Goal: Transaction & Acquisition: Purchase product/service

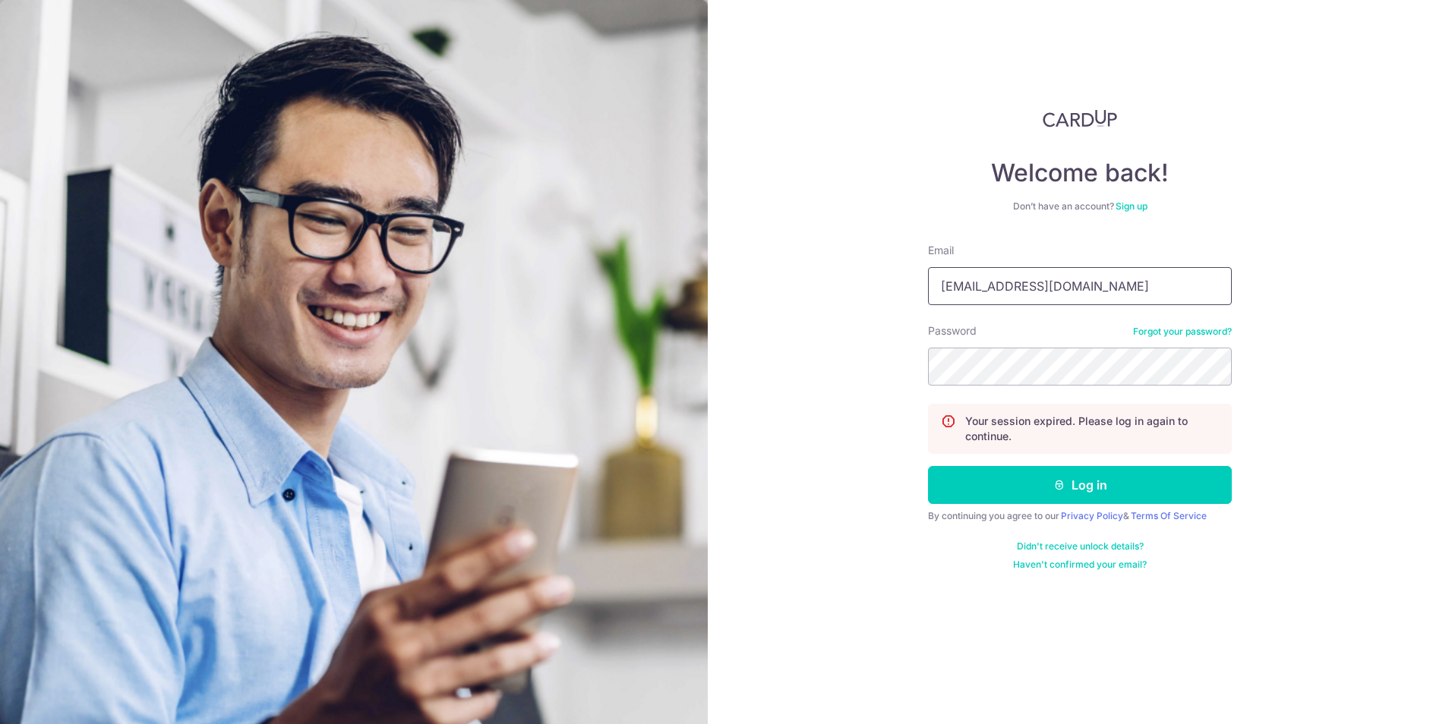
click at [1029, 286] on input "asskazuki@hotmail.com" at bounding box center [1080, 286] width 304 height 38
click at [1240, 380] on div "Welcome back! Don’t have an account? Sign up Email asskazuki@hotmail.com Passwo…" at bounding box center [1080, 362] width 744 height 724
click at [1145, 484] on button "Log in" at bounding box center [1080, 485] width 304 height 38
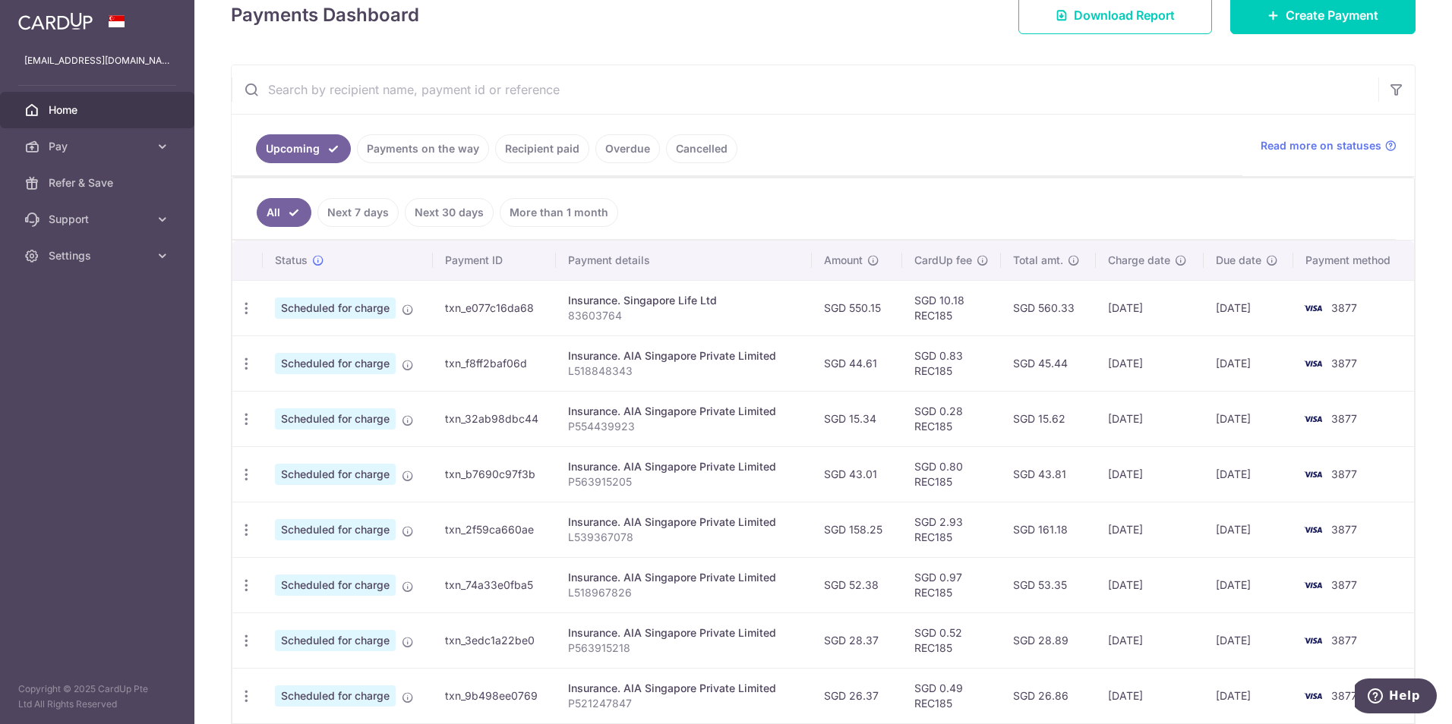
scroll to position [222, 0]
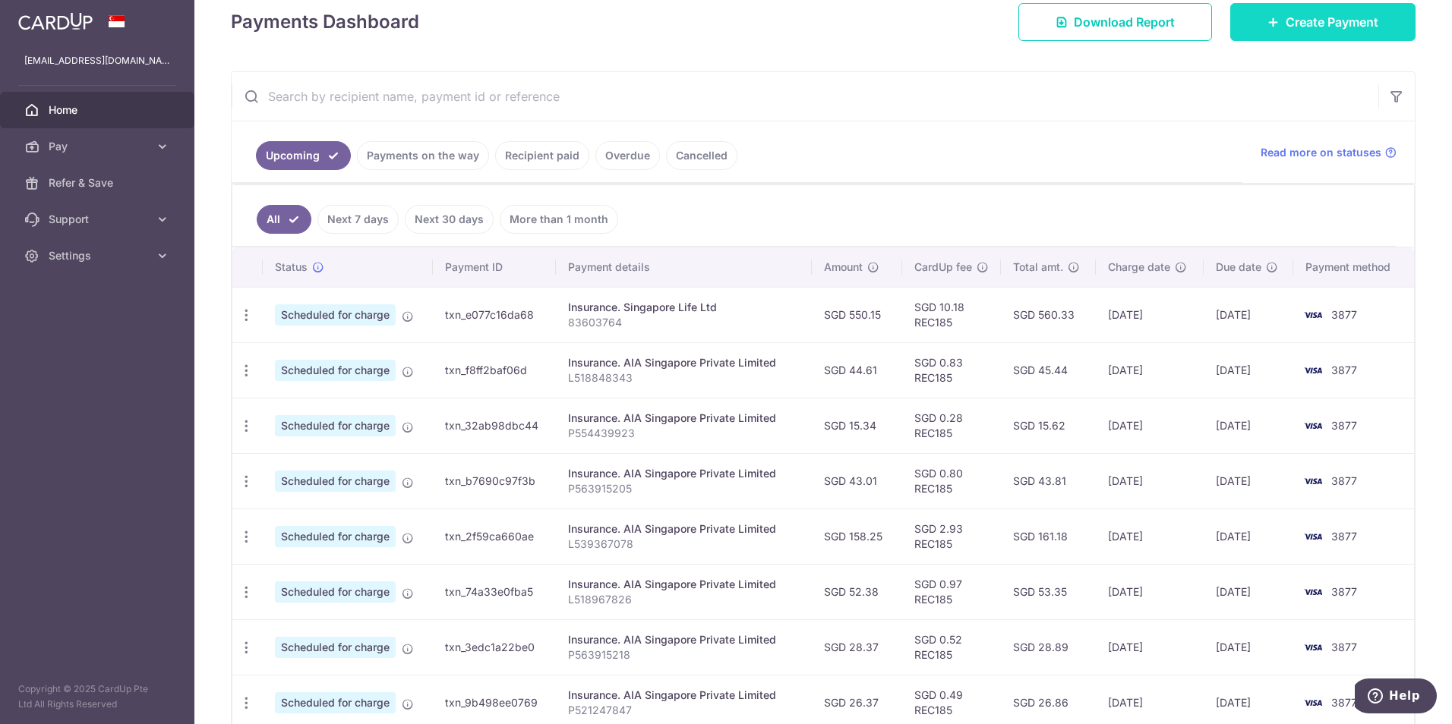
click at [1259, 40] on link "Create Payment" at bounding box center [1322, 22] width 185 height 38
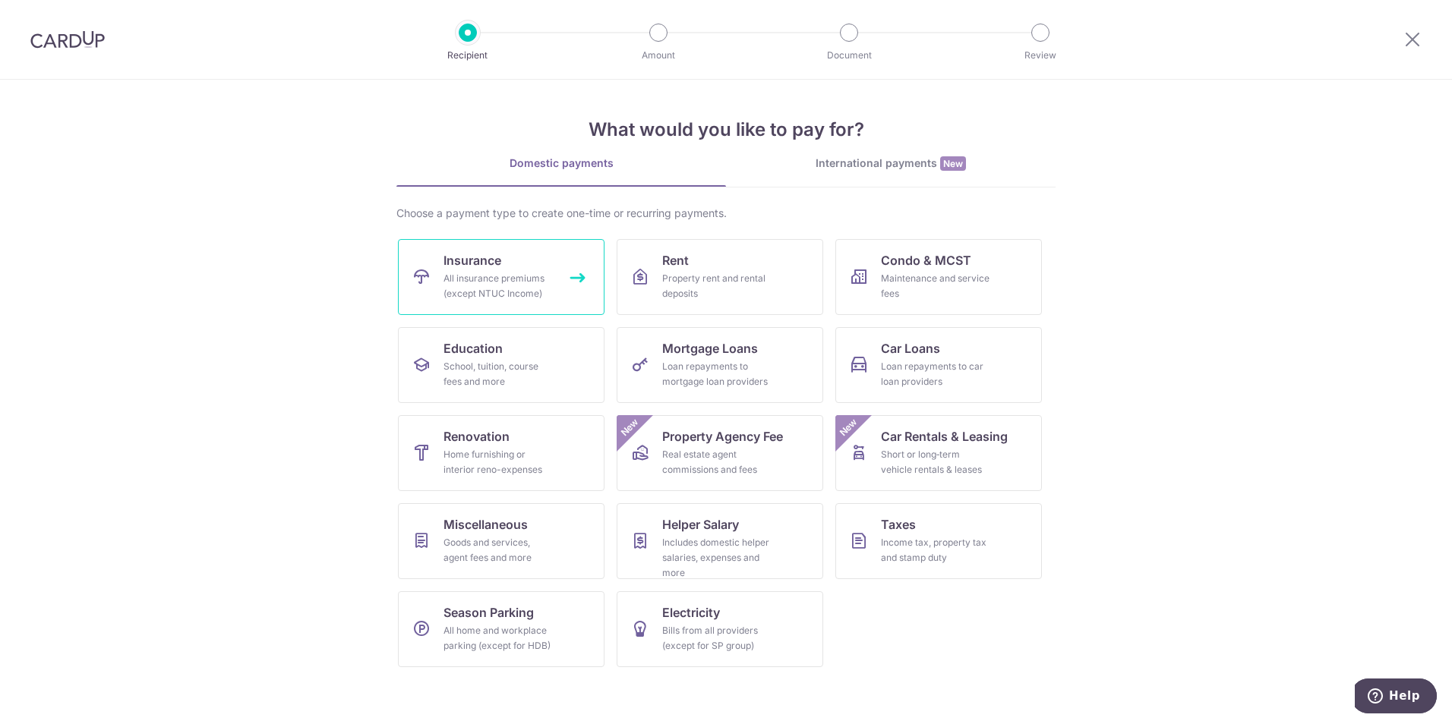
click at [548, 285] on div "All insurance premiums (except NTUC Income)" at bounding box center [497, 286] width 109 height 30
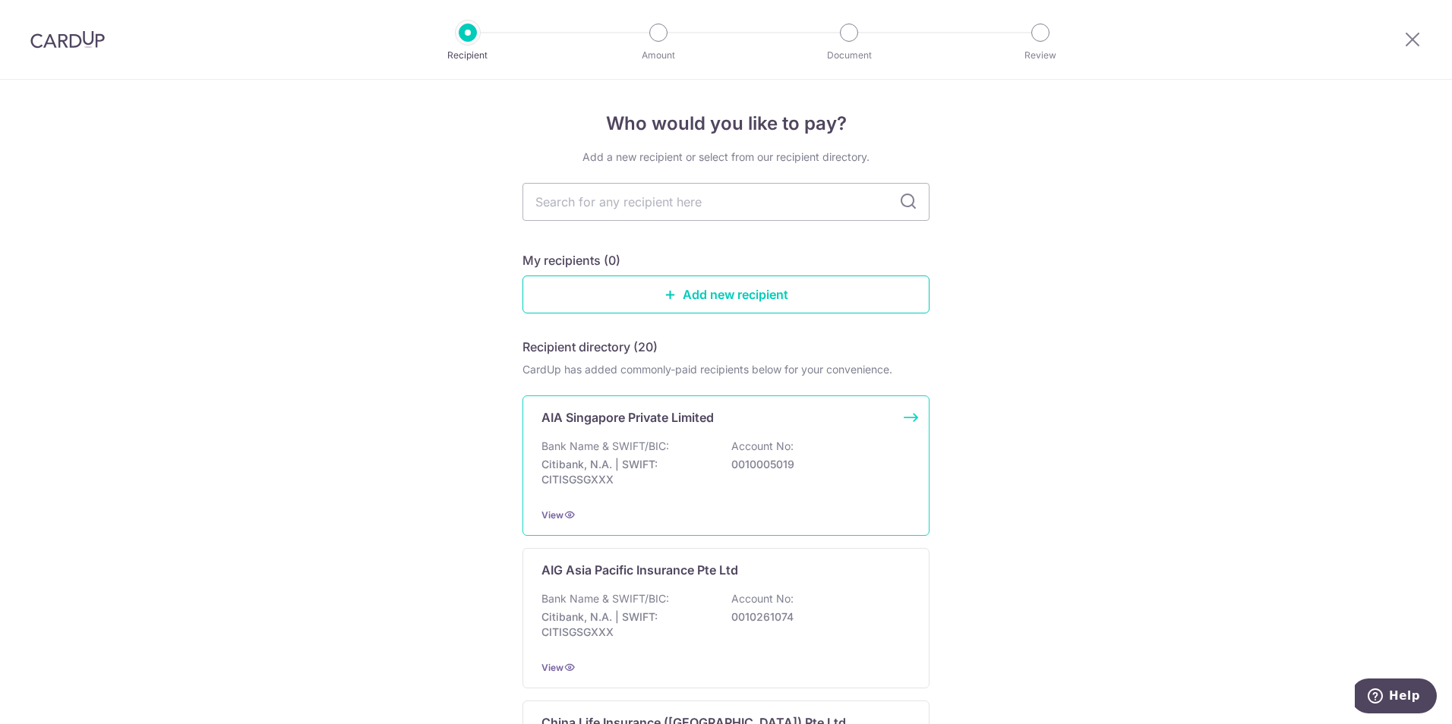
click at [671, 462] on p "Citibank, N.A. | SWIFT: CITISGSGXXX" at bounding box center [626, 472] width 170 height 30
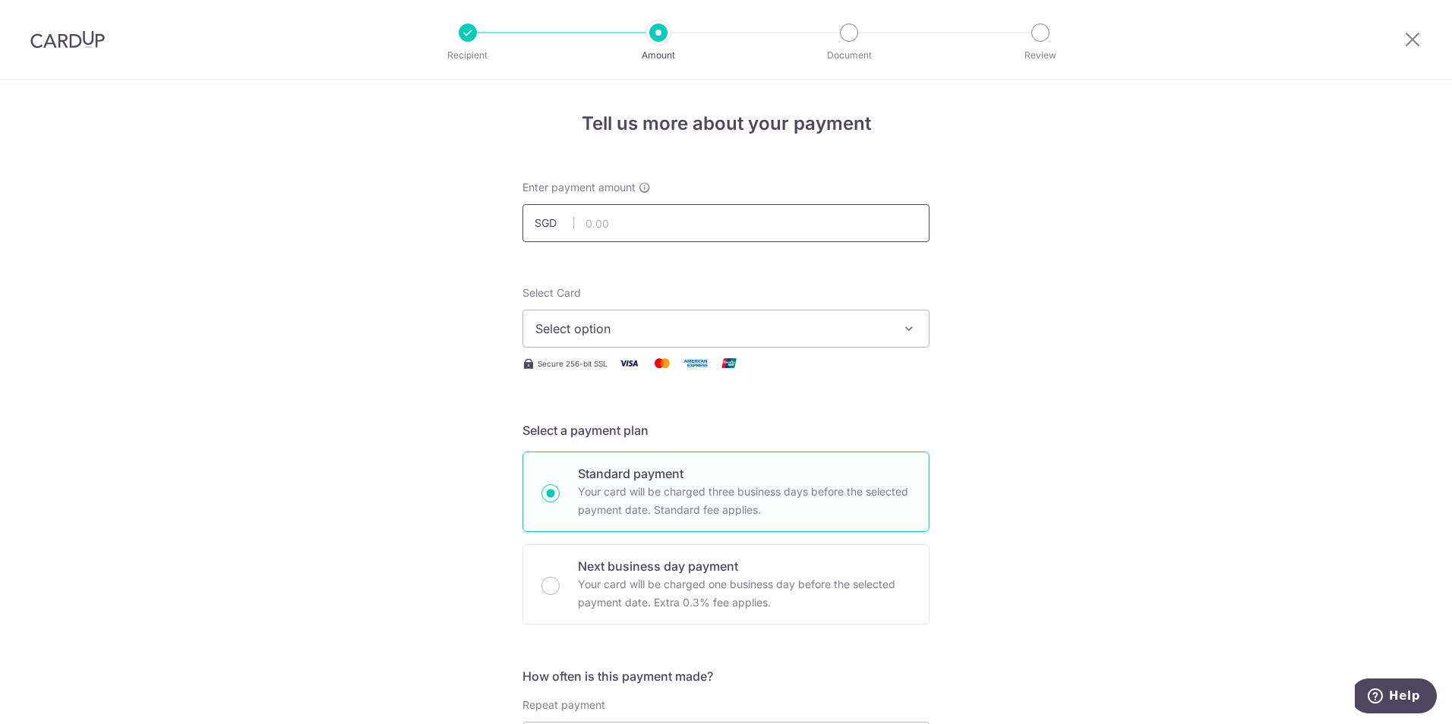
click at [653, 217] on input "text" at bounding box center [725, 223] width 407 height 38
type input "68.50"
click at [529, 327] on button "Select option" at bounding box center [725, 329] width 407 height 38
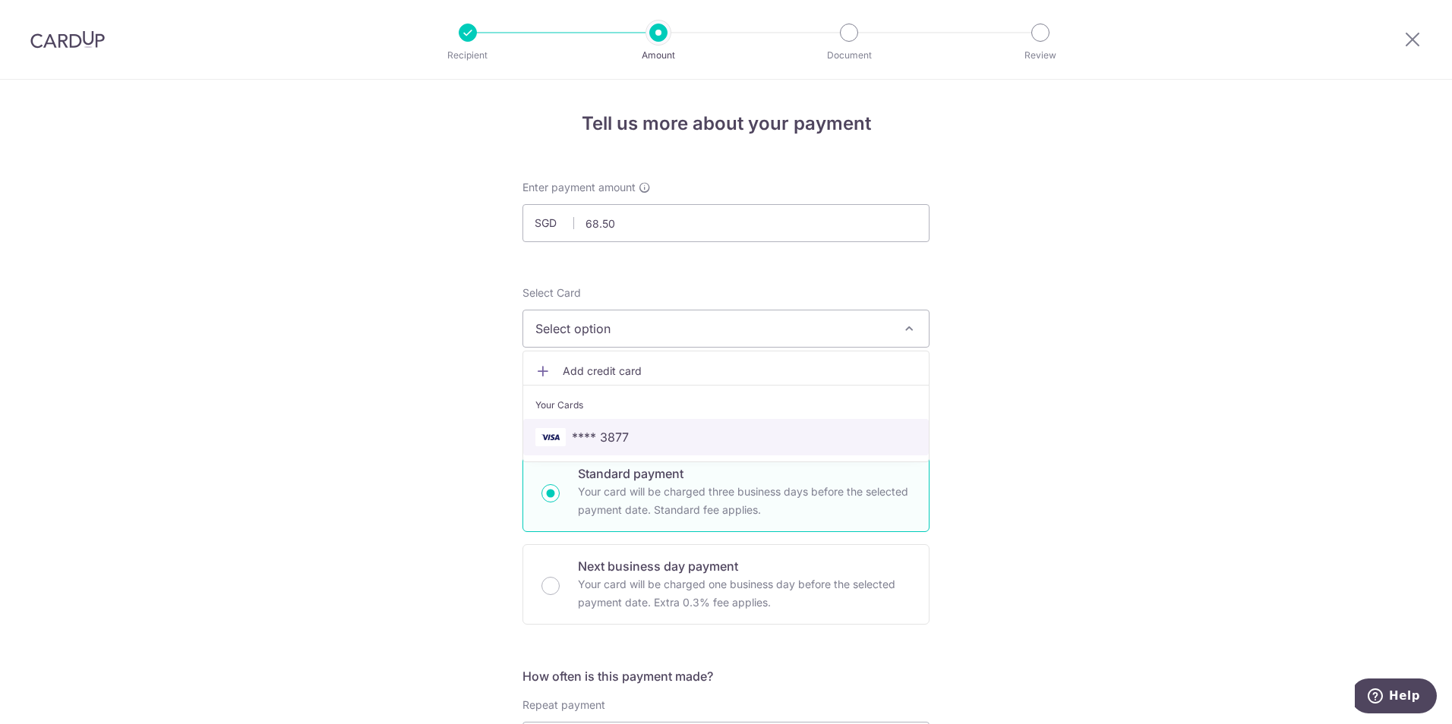
click at [624, 437] on span "**** 3877" at bounding box center [600, 437] width 57 height 18
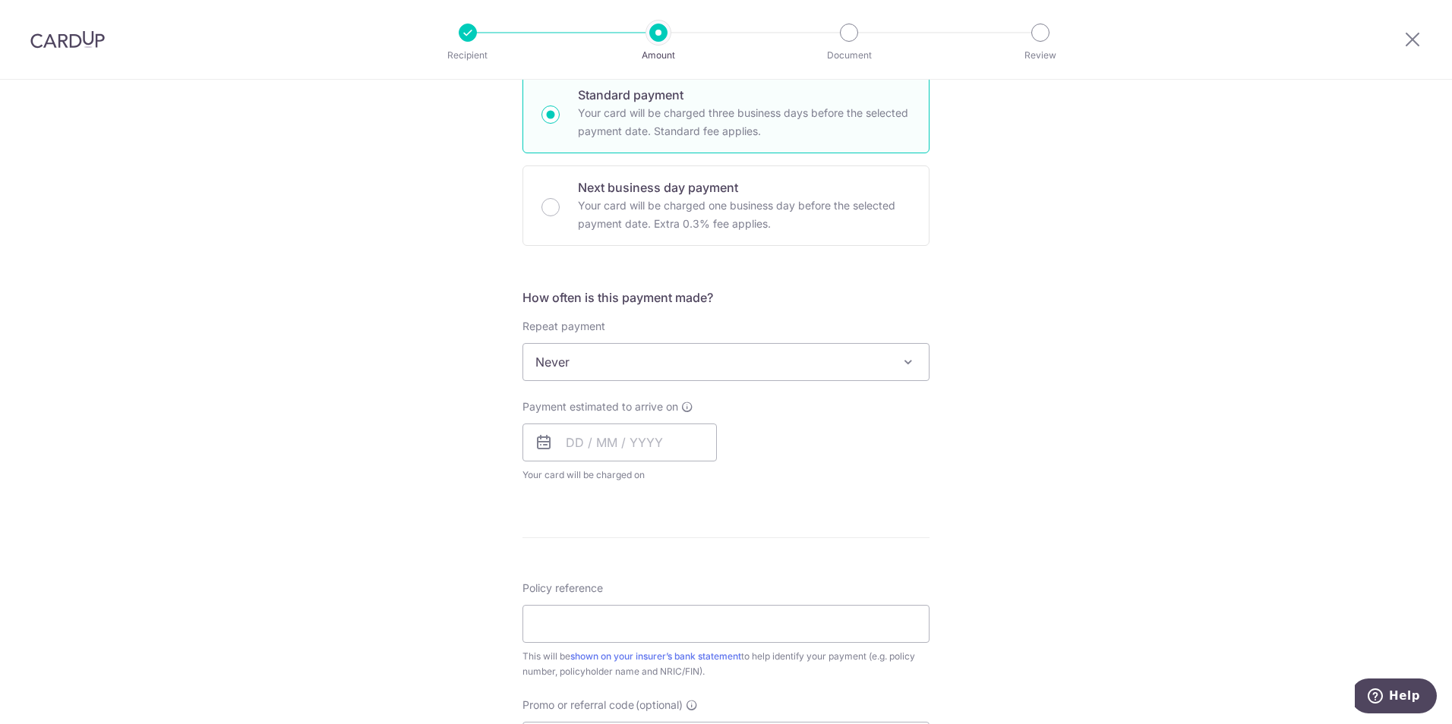
scroll to position [380, 0]
click at [734, 374] on span "Never" at bounding box center [725, 361] width 405 height 36
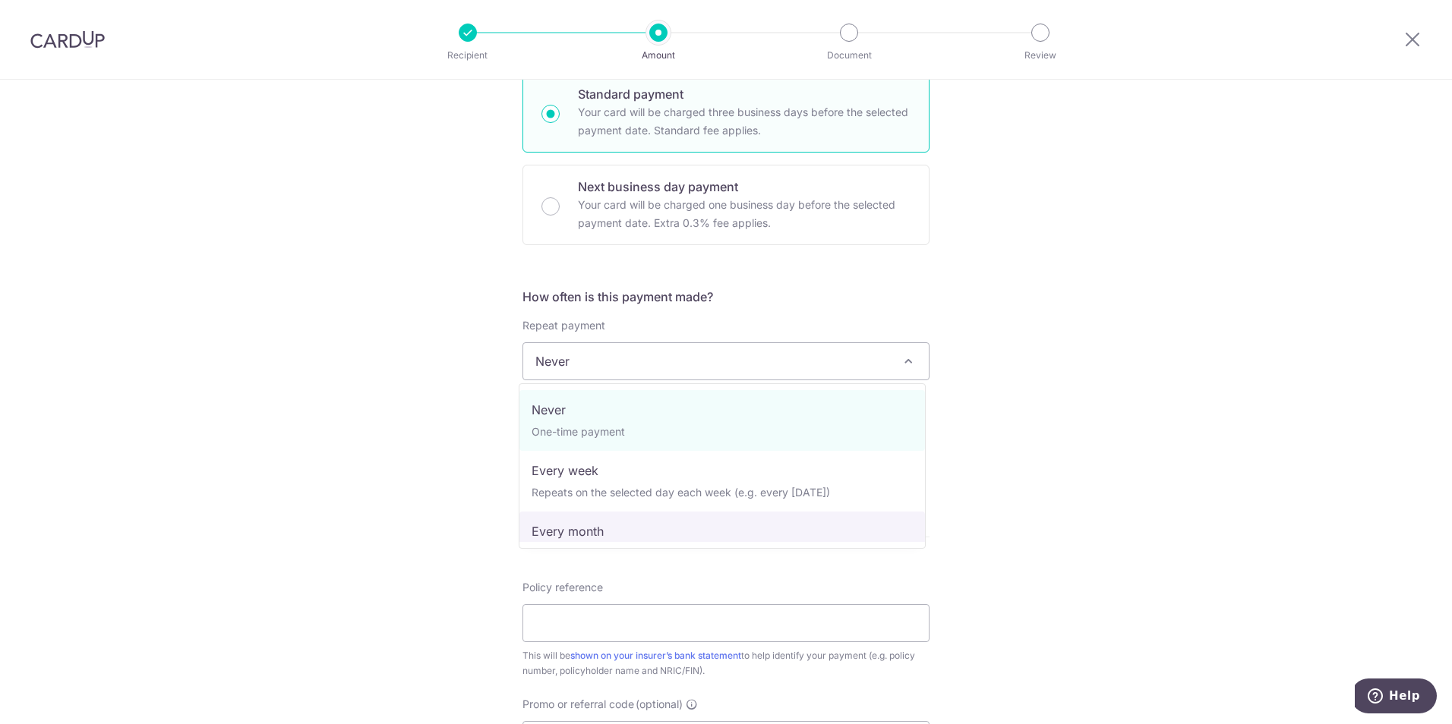
select select "3"
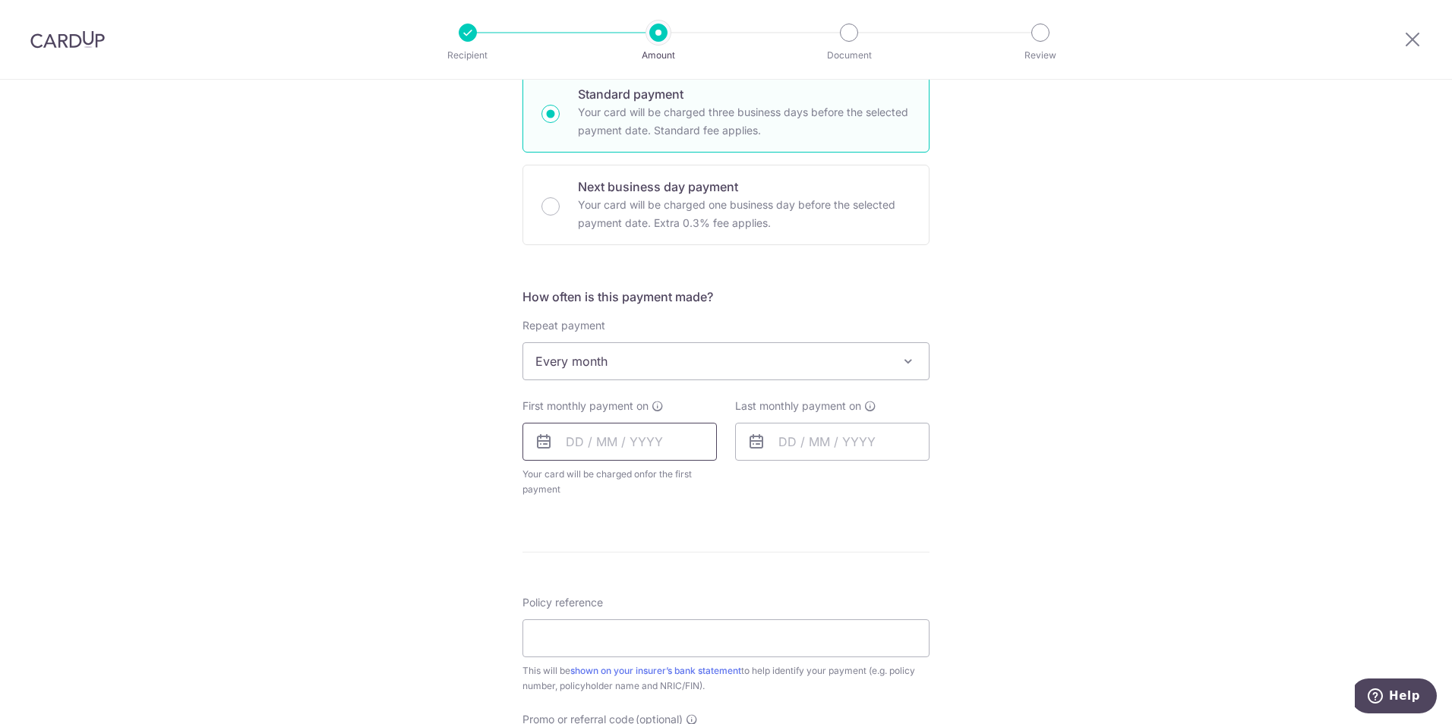
click at [651, 444] on input "text" at bounding box center [619, 442] width 194 height 38
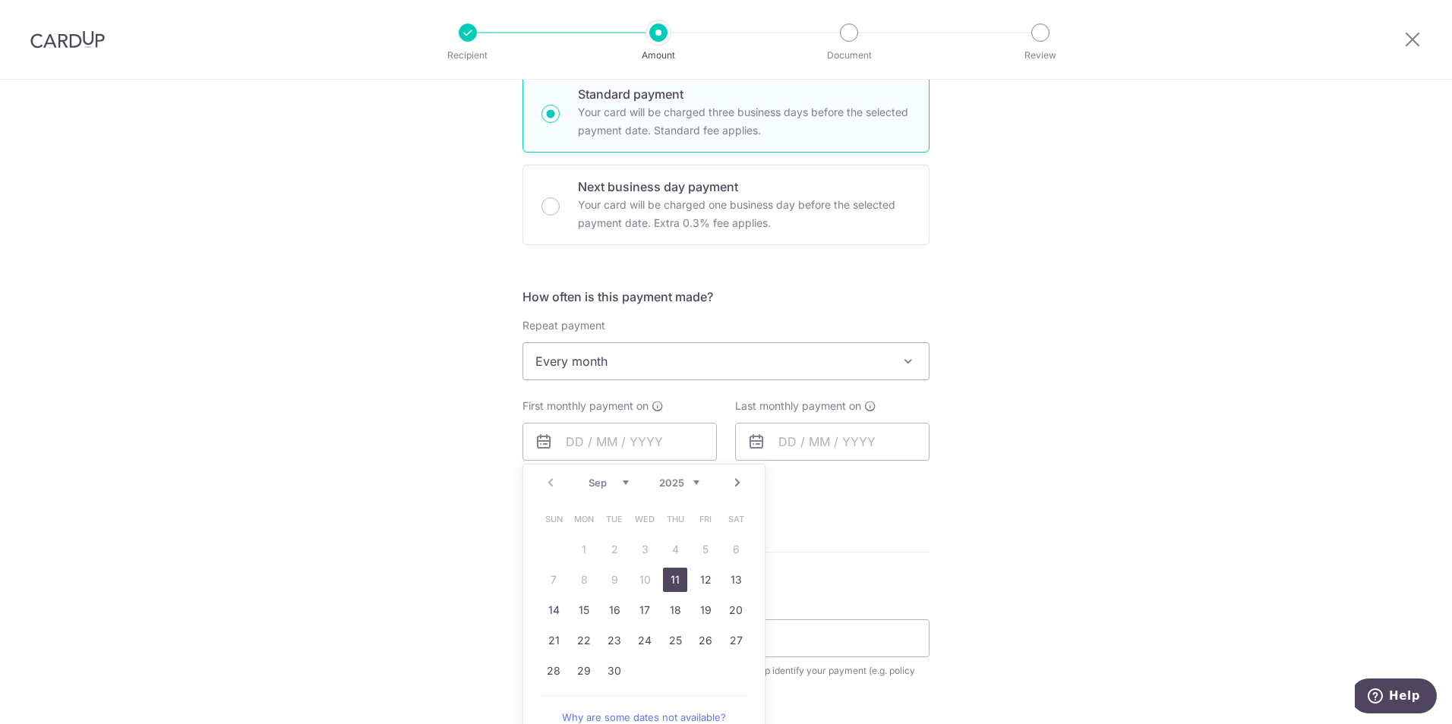
drag, startPoint x: 673, startPoint y: 583, endPoint x: 780, endPoint y: 519, distance: 124.6
click at [672, 583] on link "11" at bounding box center [675, 580] width 24 height 24
type input "11/09/2025"
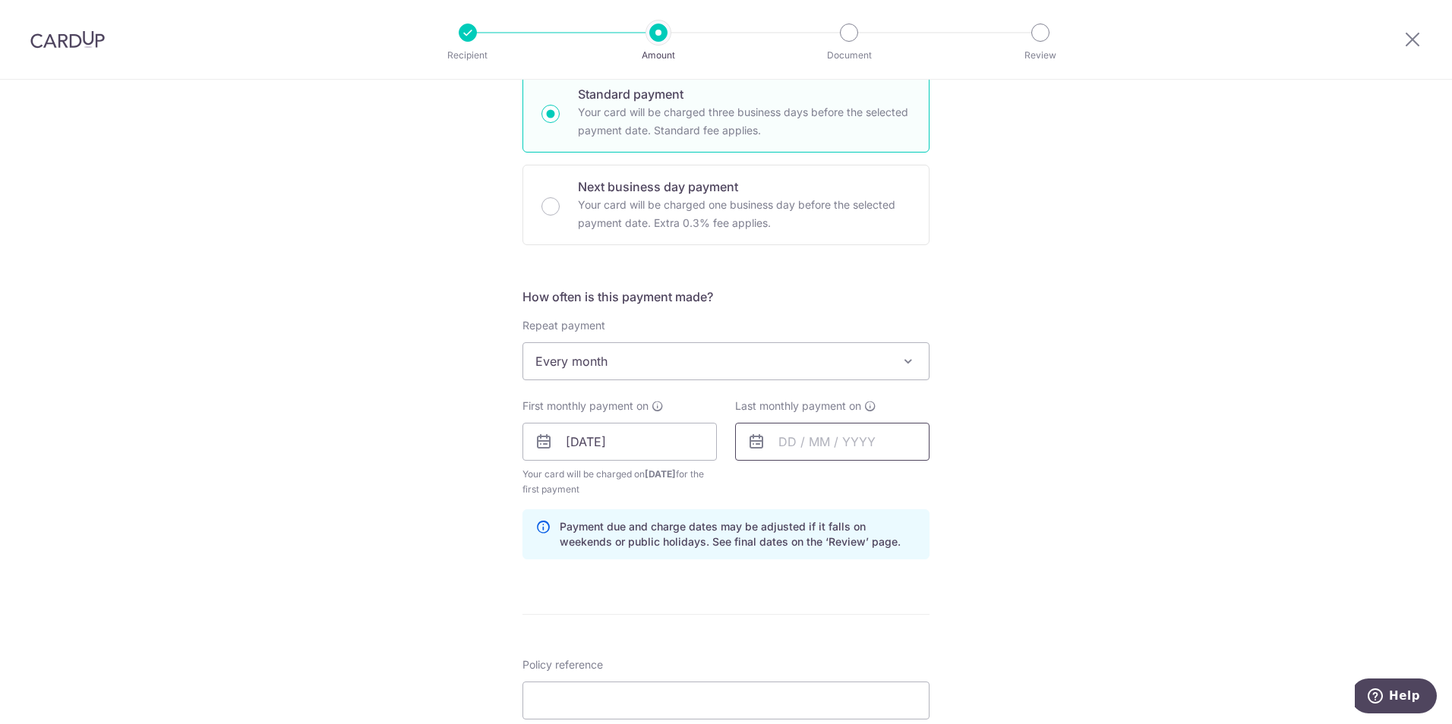
click at [817, 449] on input "text" at bounding box center [832, 442] width 194 height 38
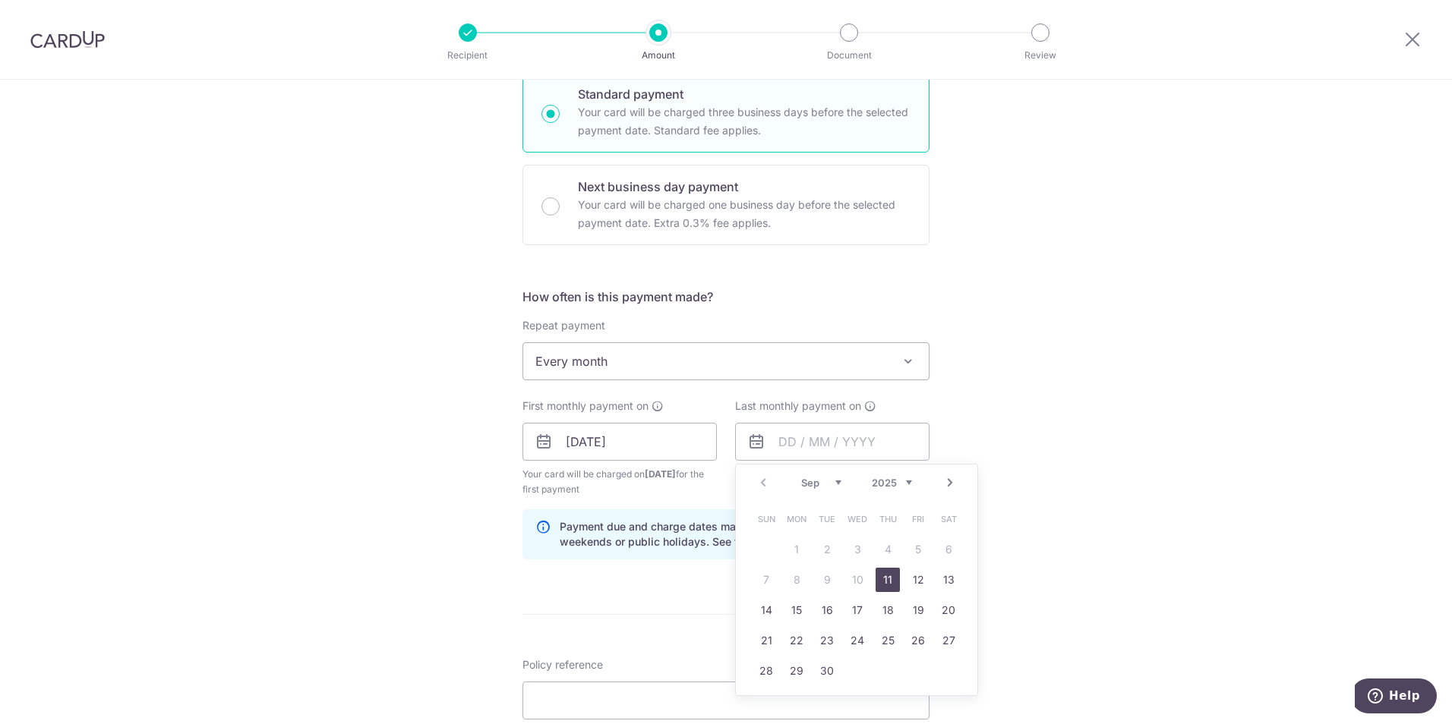
click at [831, 487] on select "Sep Oct Nov Dec" at bounding box center [821, 483] width 40 height 12
click at [886, 582] on link "11" at bounding box center [887, 580] width 24 height 24
type input "11/12/2025"
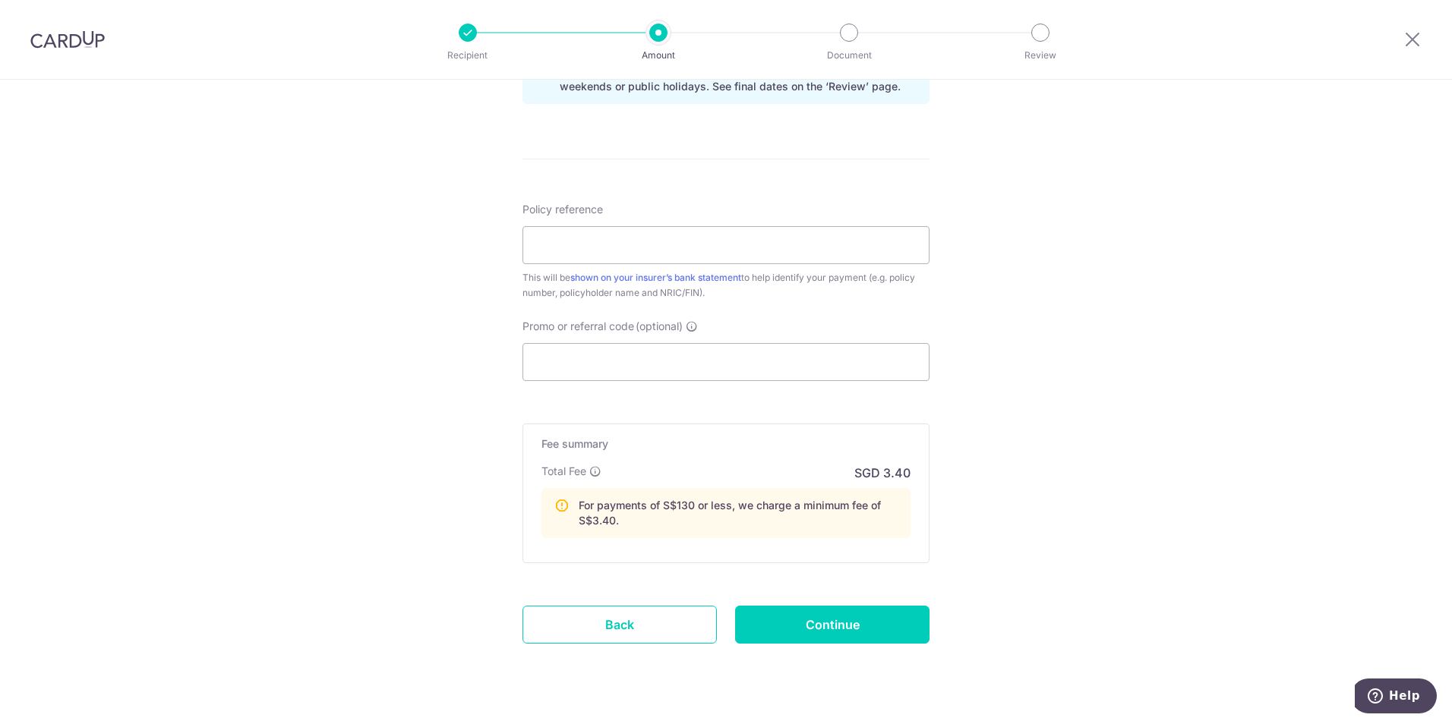
scroll to position [531, 0]
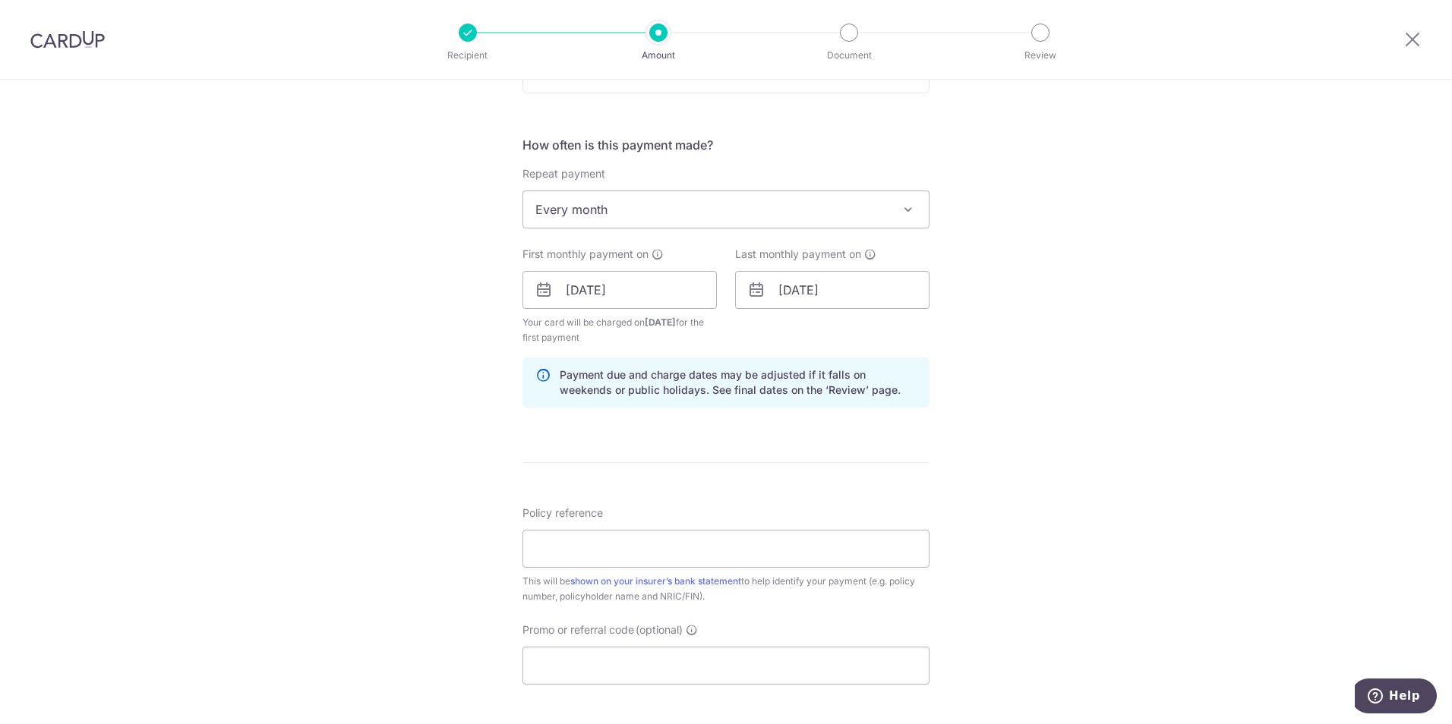
click at [94, 48] on img at bounding box center [67, 39] width 74 height 18
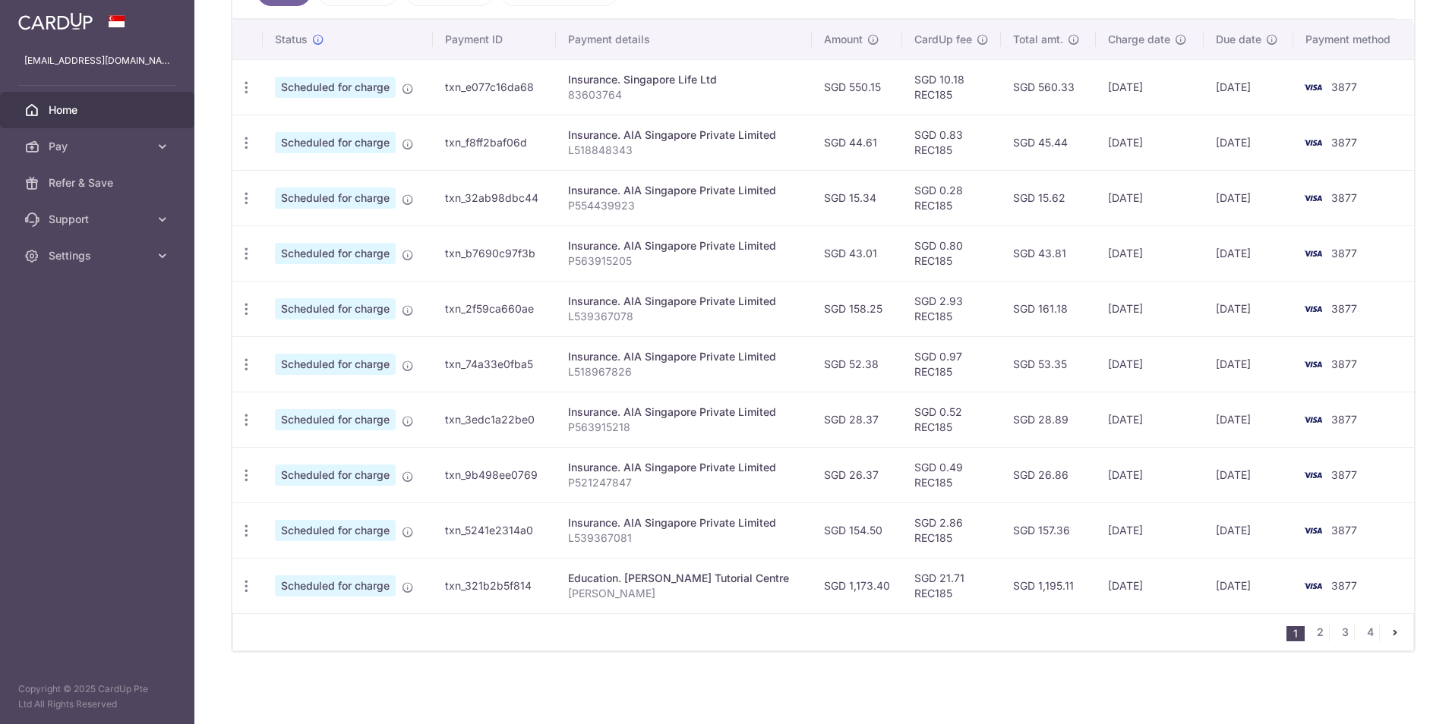
scroll to position [52, 0]
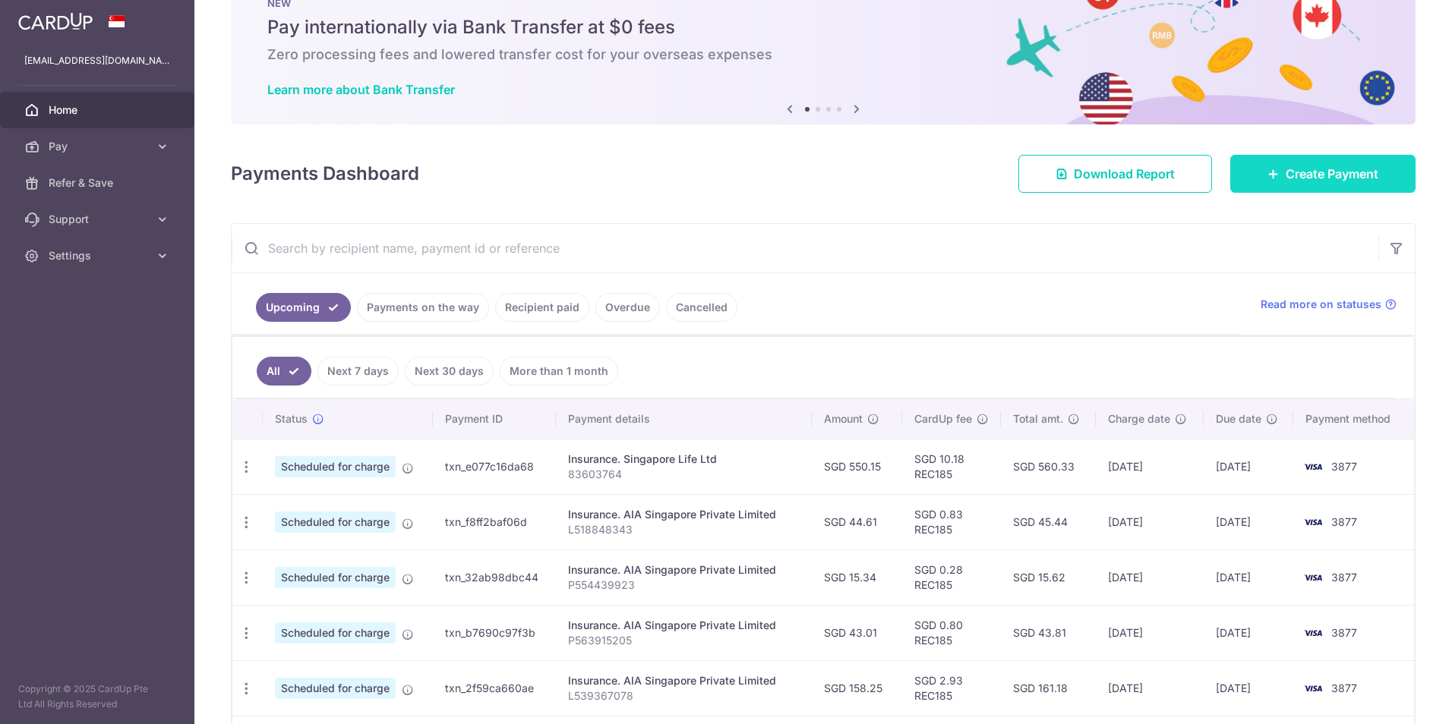
click at [1277, 162] on link "Create Payment" at bounding box center [1322, 174] width 185 height 38
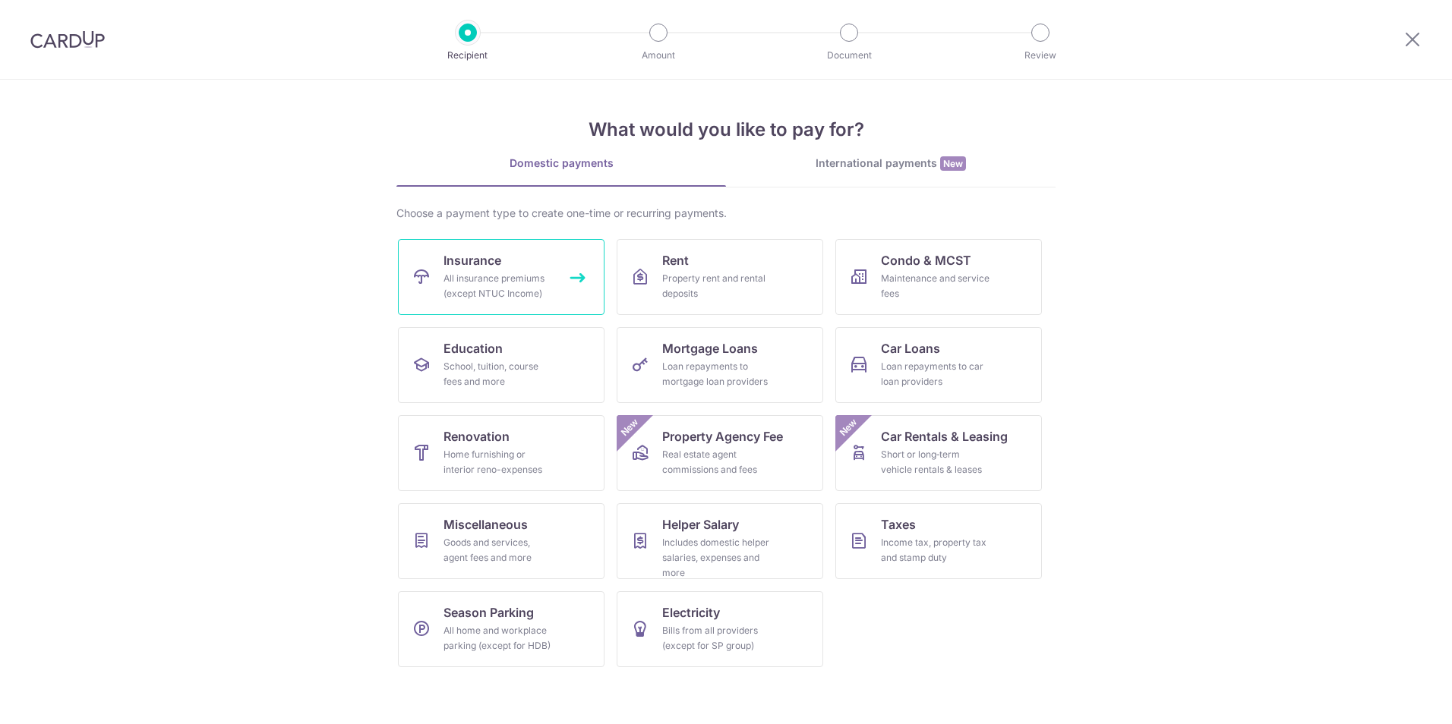
click at [527, 262] on link "Insurance All insurance premiums (except NTUC Income)" at bounding box center [501, 277] width 206 height 76
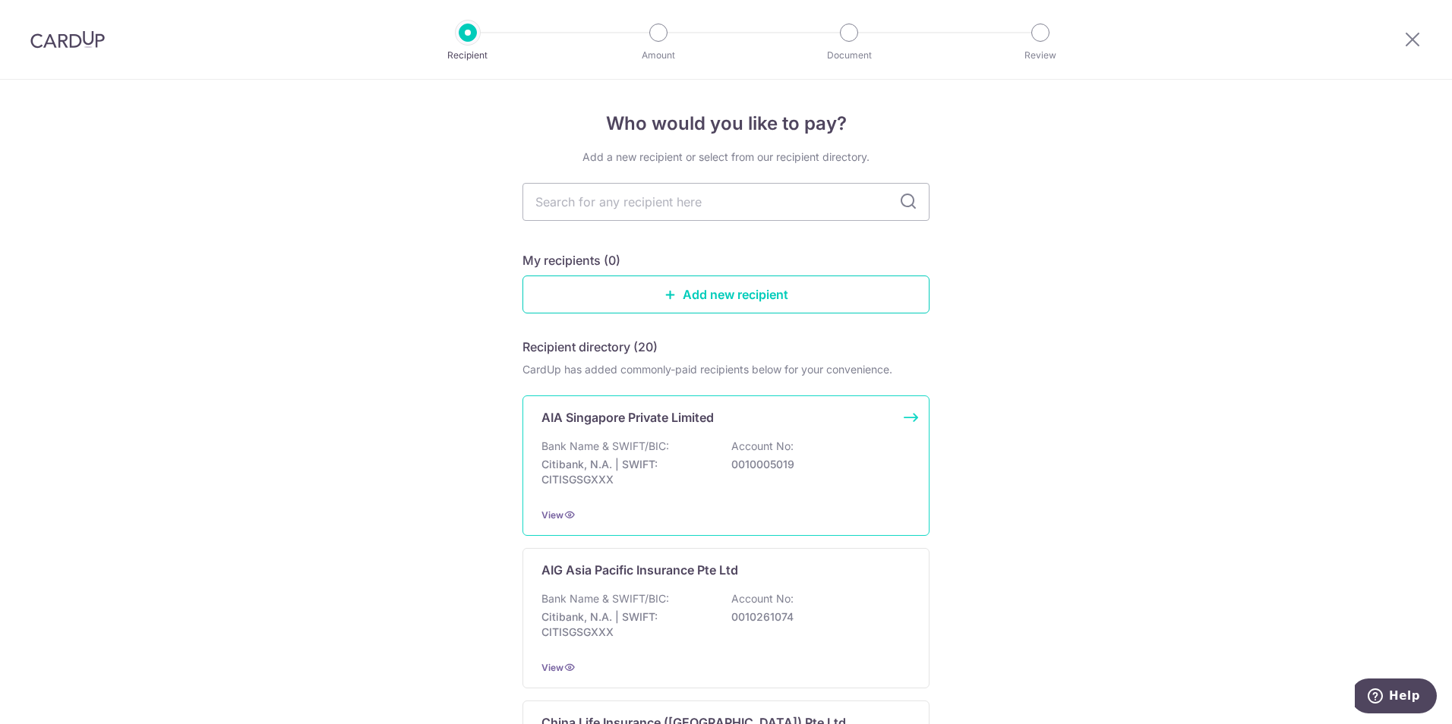
click at [666, 451] on div "Bank Name & SWIFT/BIC: Citibank, N.A. | SWIFT: CITISGSGXXX Account No: 00100050…" at bounding box center [725, 467] width 369 height 56
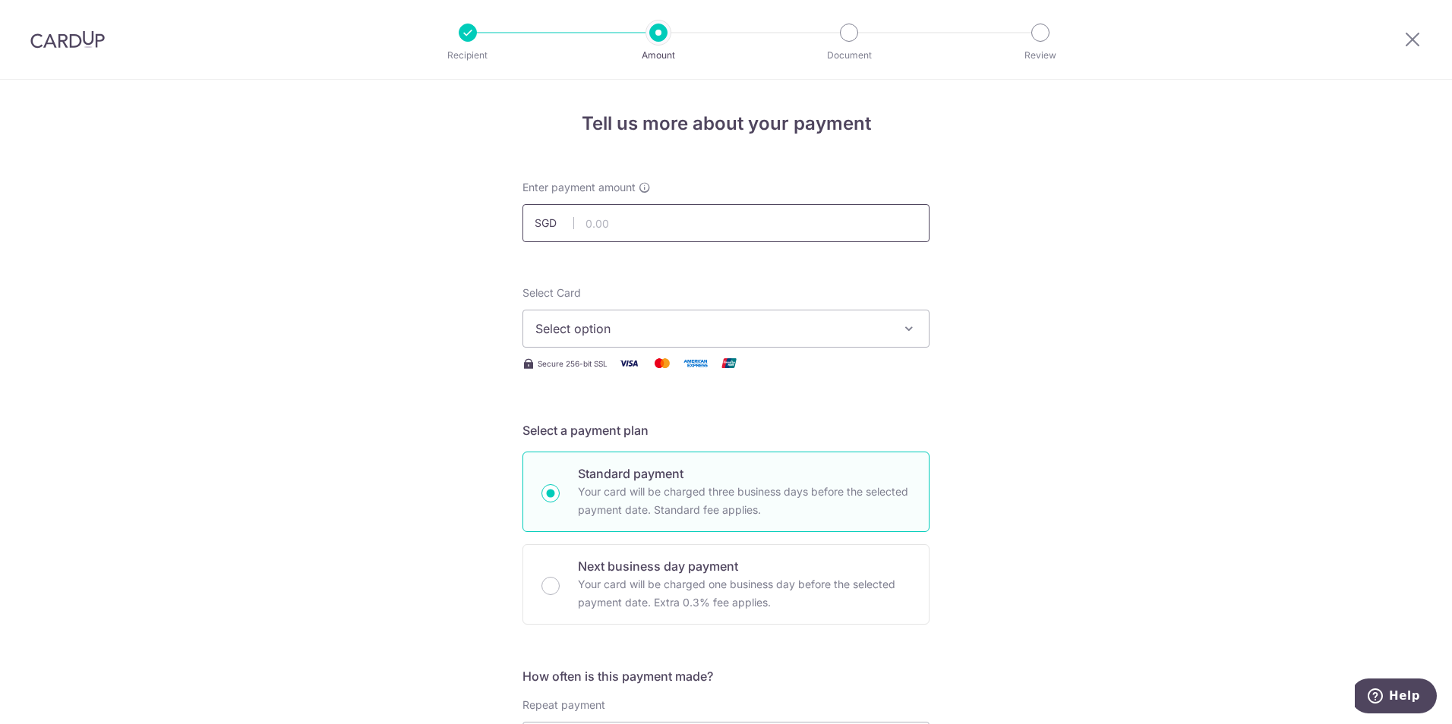
click at [640, 219] on input "text" at bounding box center [725, 223] width 407 height 38
type input "68.50"
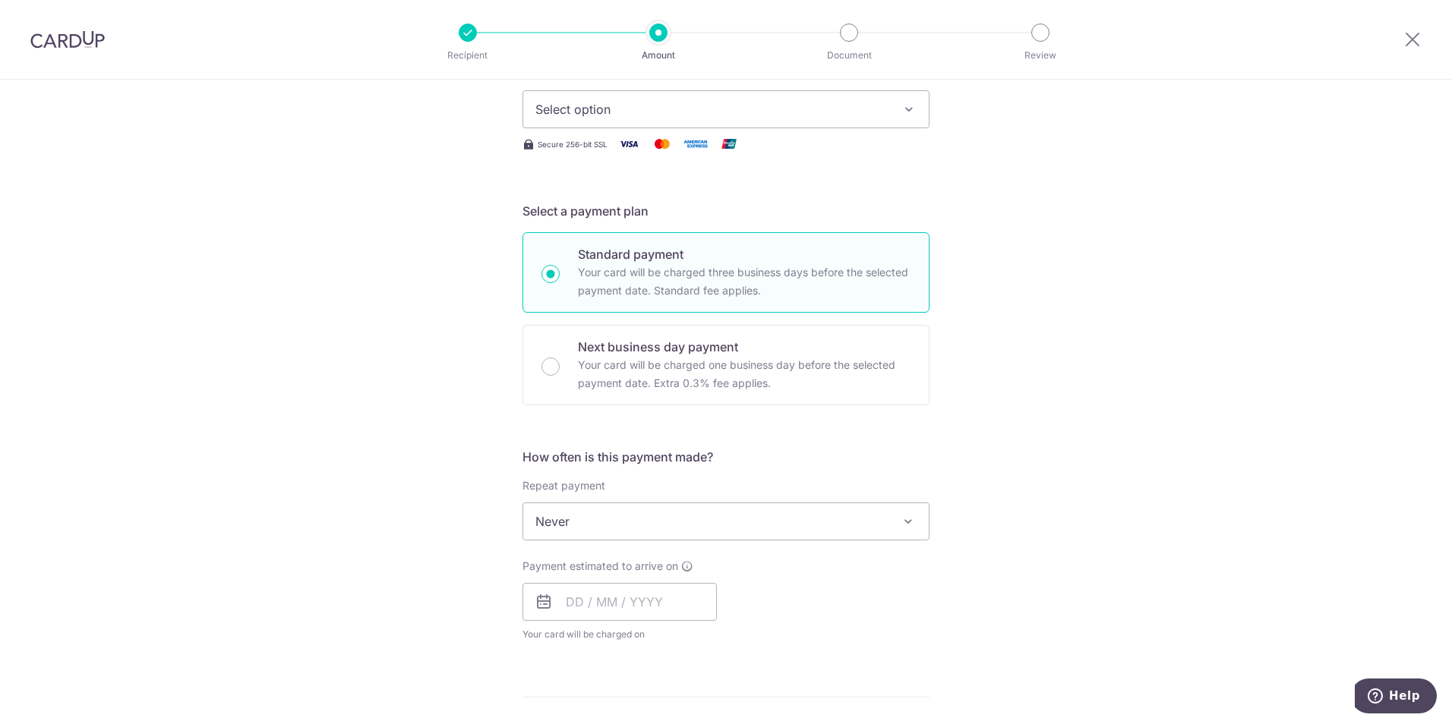
scroll to position [228, 0]
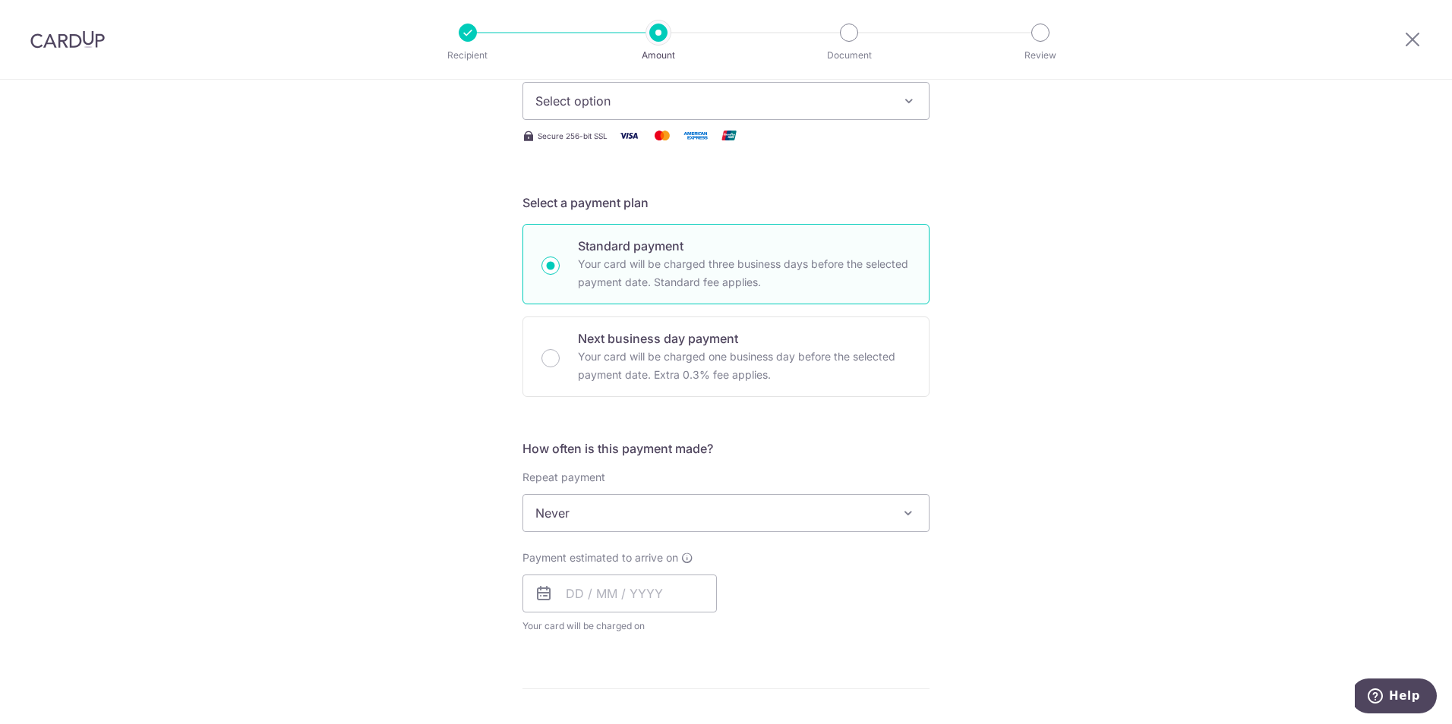
click at [757, 104] on span "Select option" at bounding box center [712, 101] width 354 height 18
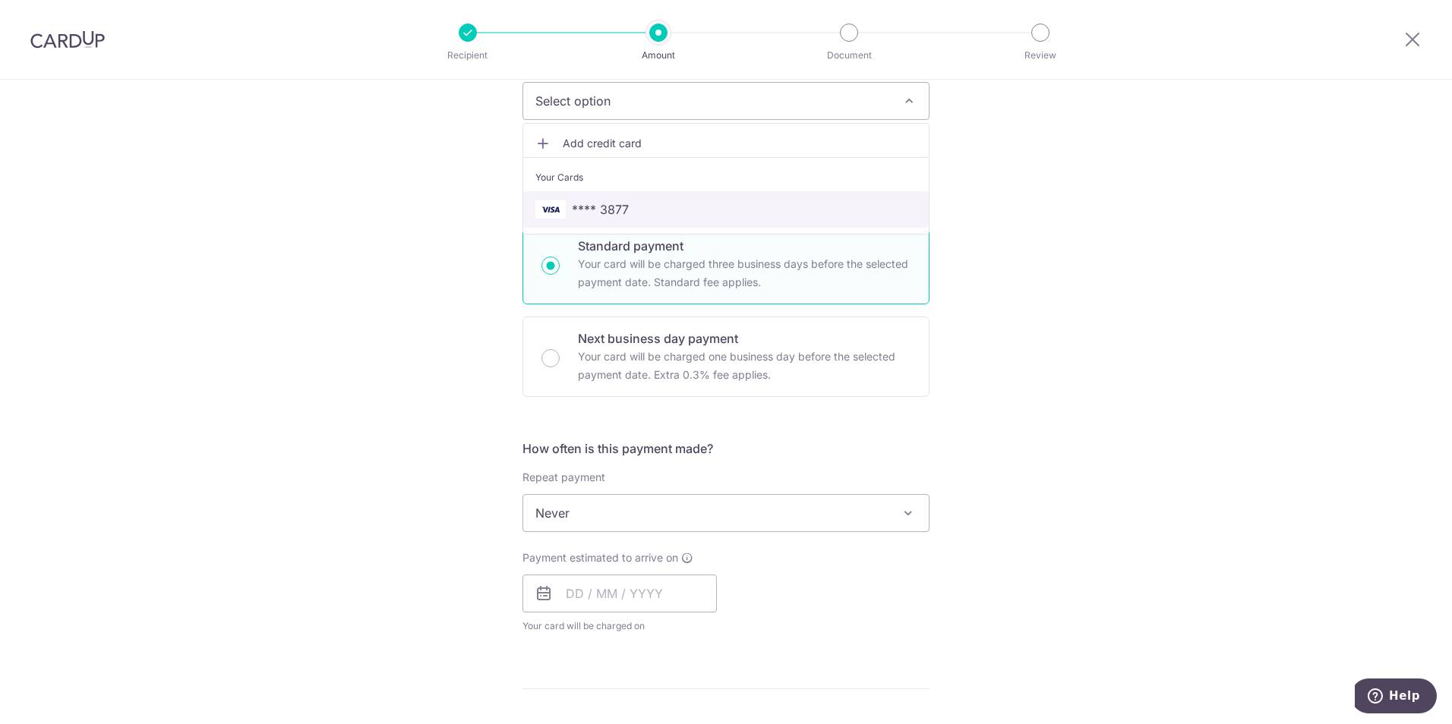
click at [726, 206] on span "**** 3877" at bounding box center [725, 209] width 381 height 18
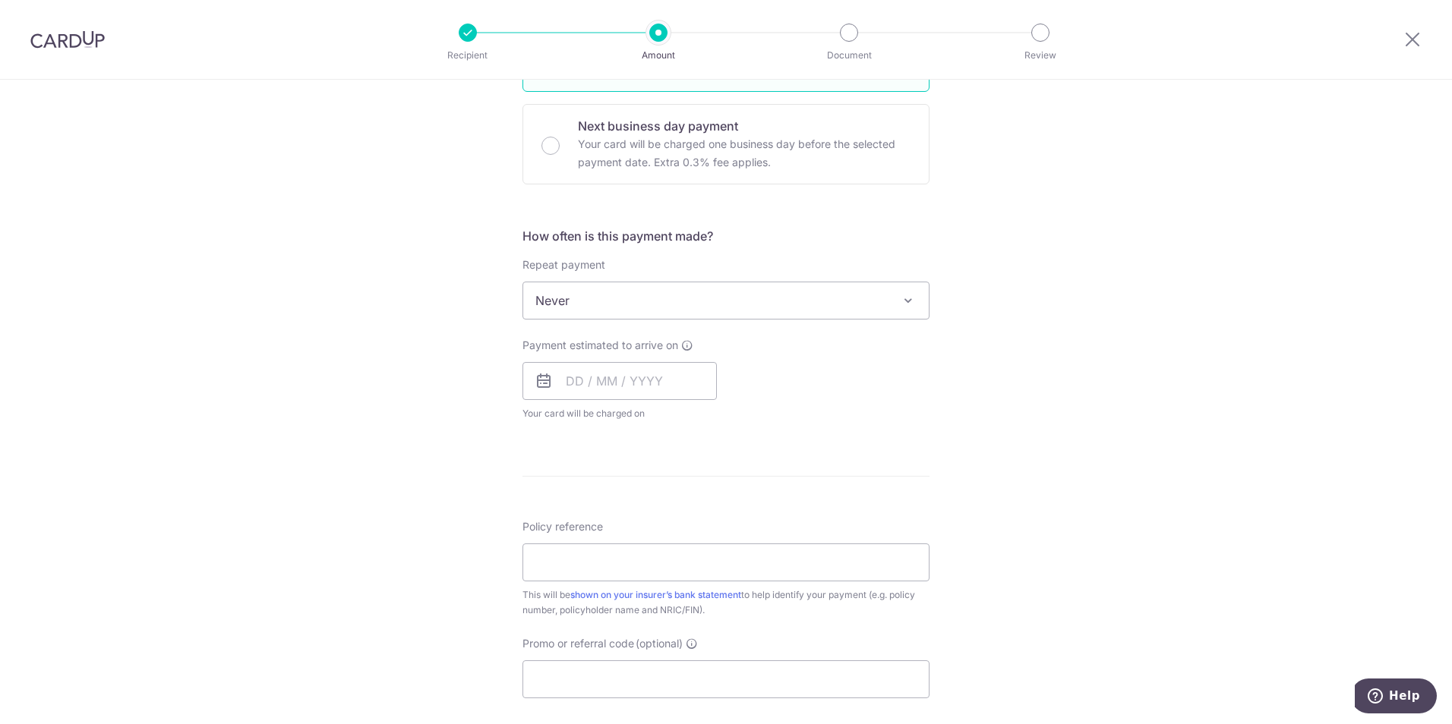
scroll to position [455, 0]
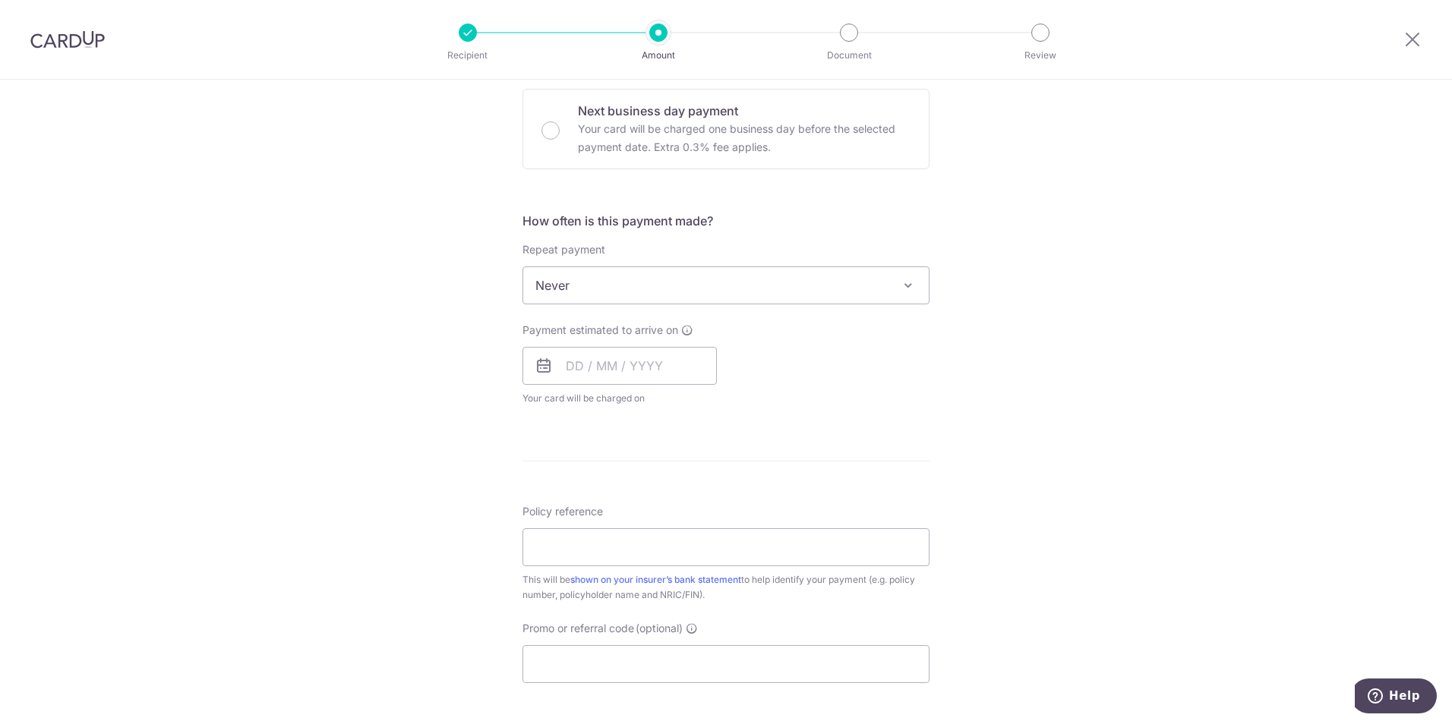
click at [688, 278] on span "Never" at bounding box center [725, 285] width 405 height 36
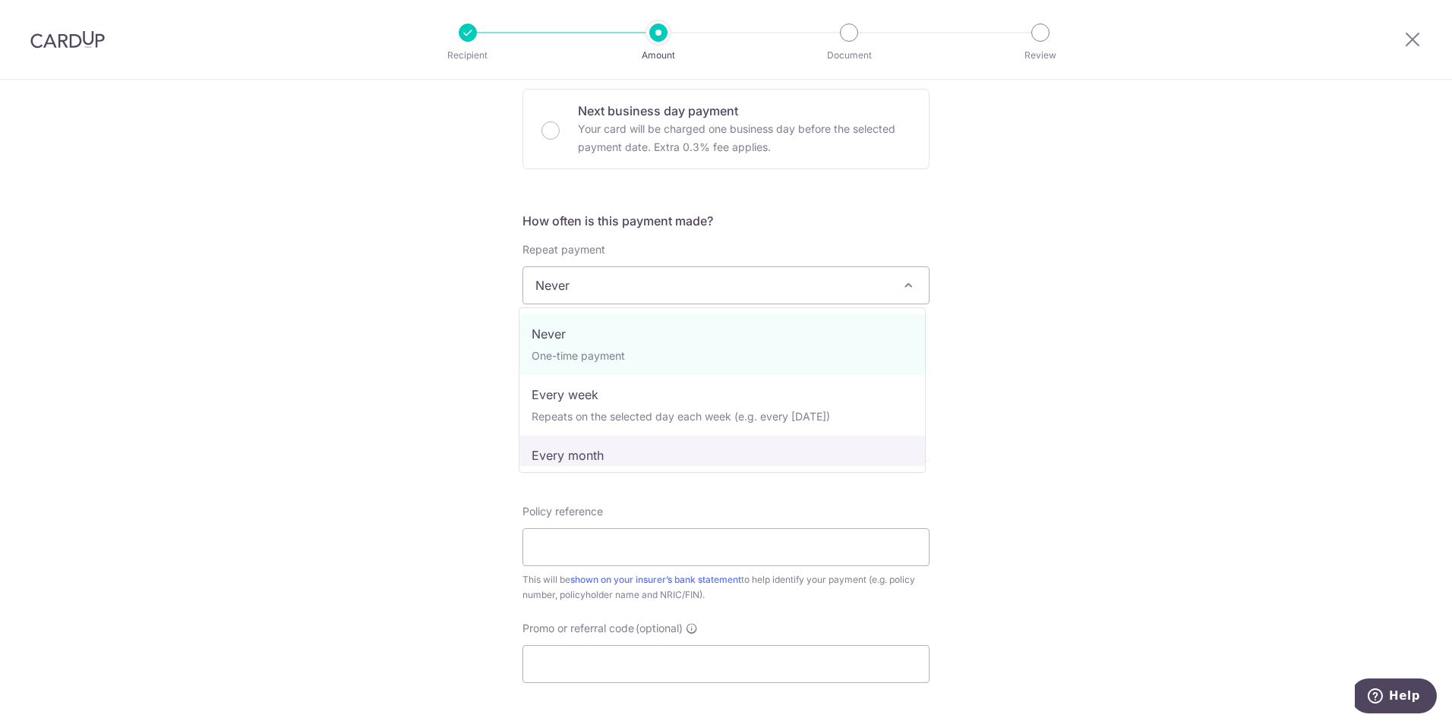
select select "3"
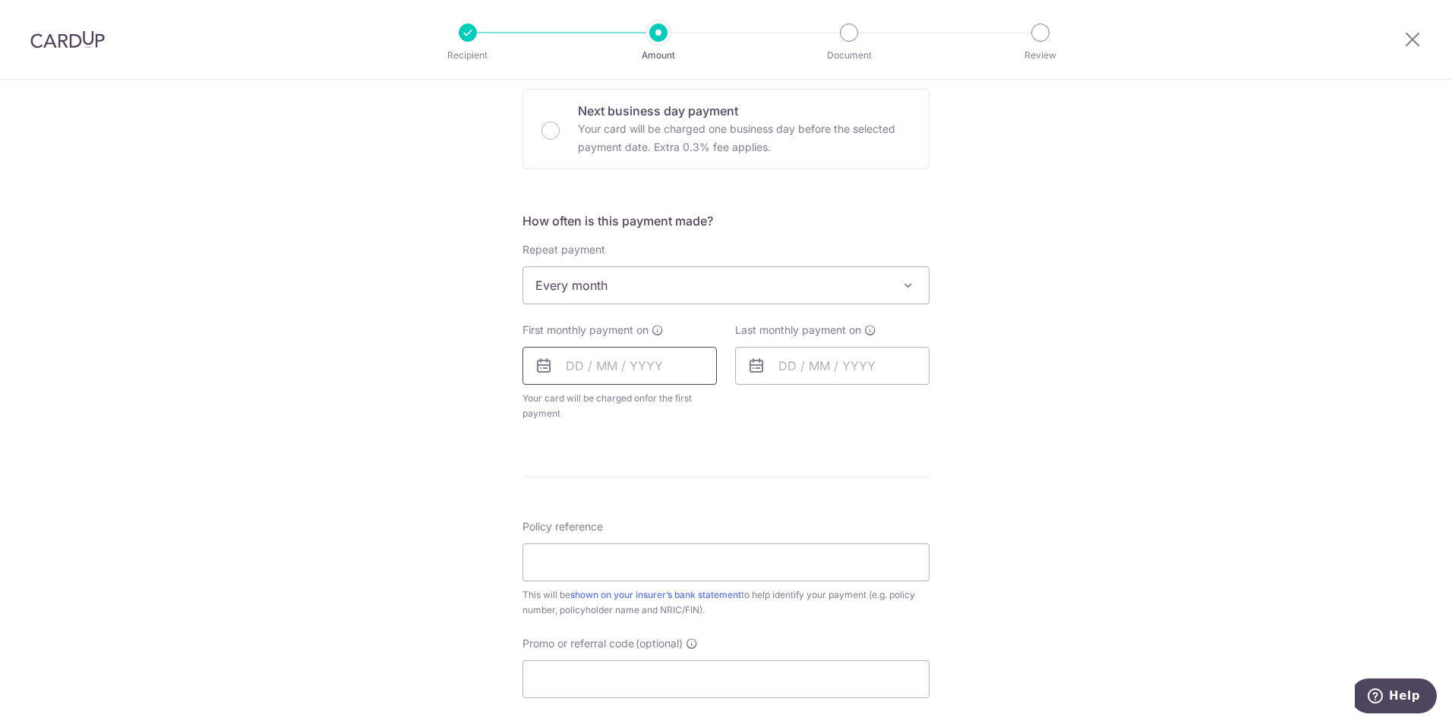
click at [664, 377] on input "text" at bounding box center [619, 366] width 194 height 38
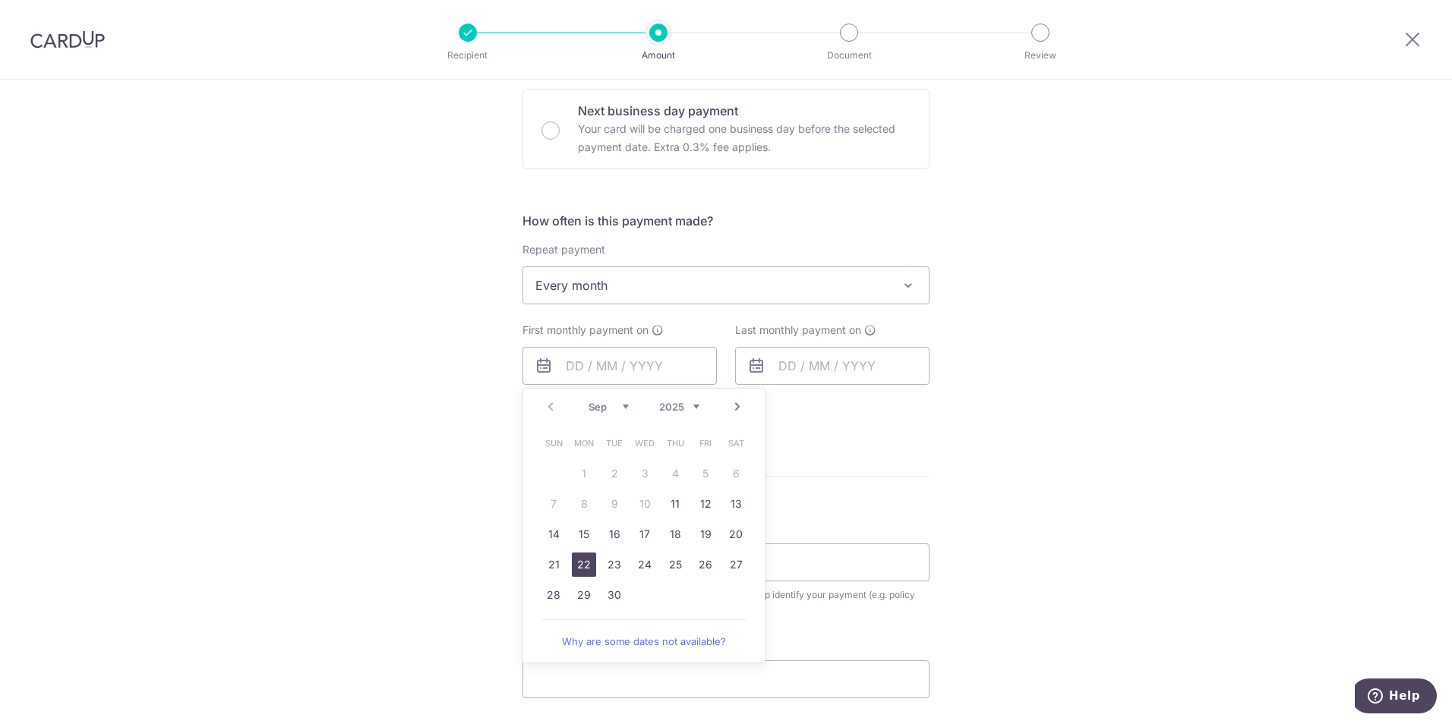
click at [575, 568] on link "22" at bounding box center [584, 565] width 24 height 24
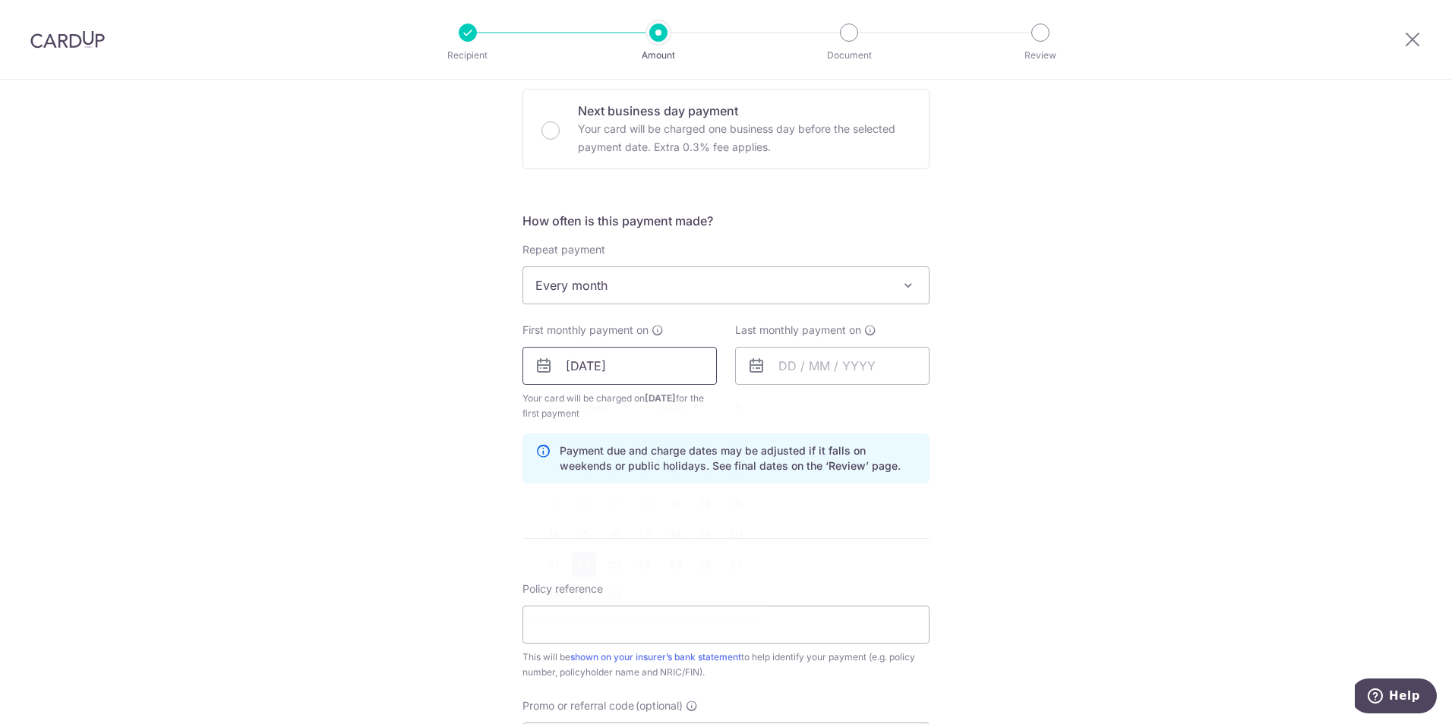
click at [653, 372] on input "22/09/2025" at bounding box center [619, 366] width 194 height 38
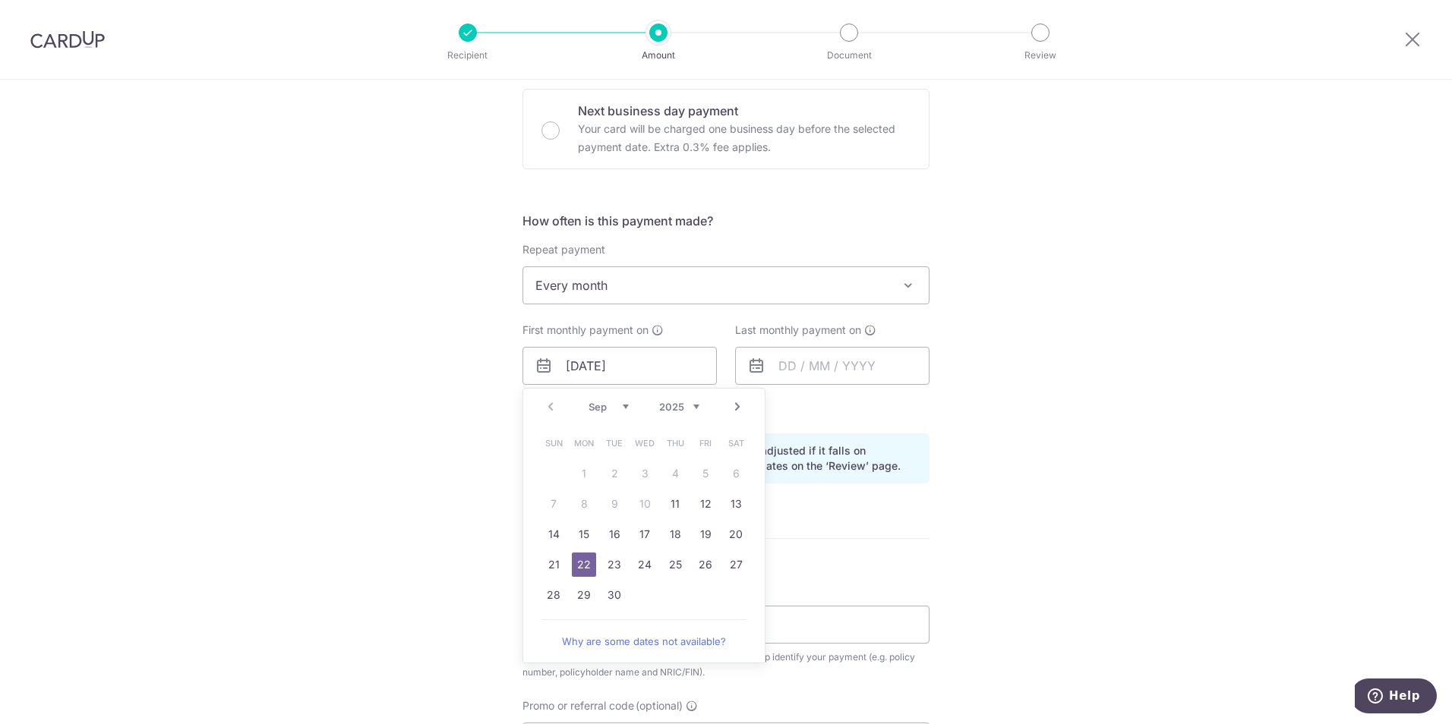
click at [734, 408] on link "Next" at bounding box center [737, 407] width 18 height 18
click at [673, 471] on link "2" at bounding box center [675, 474] width 24 height 24
type input "[DATE]"
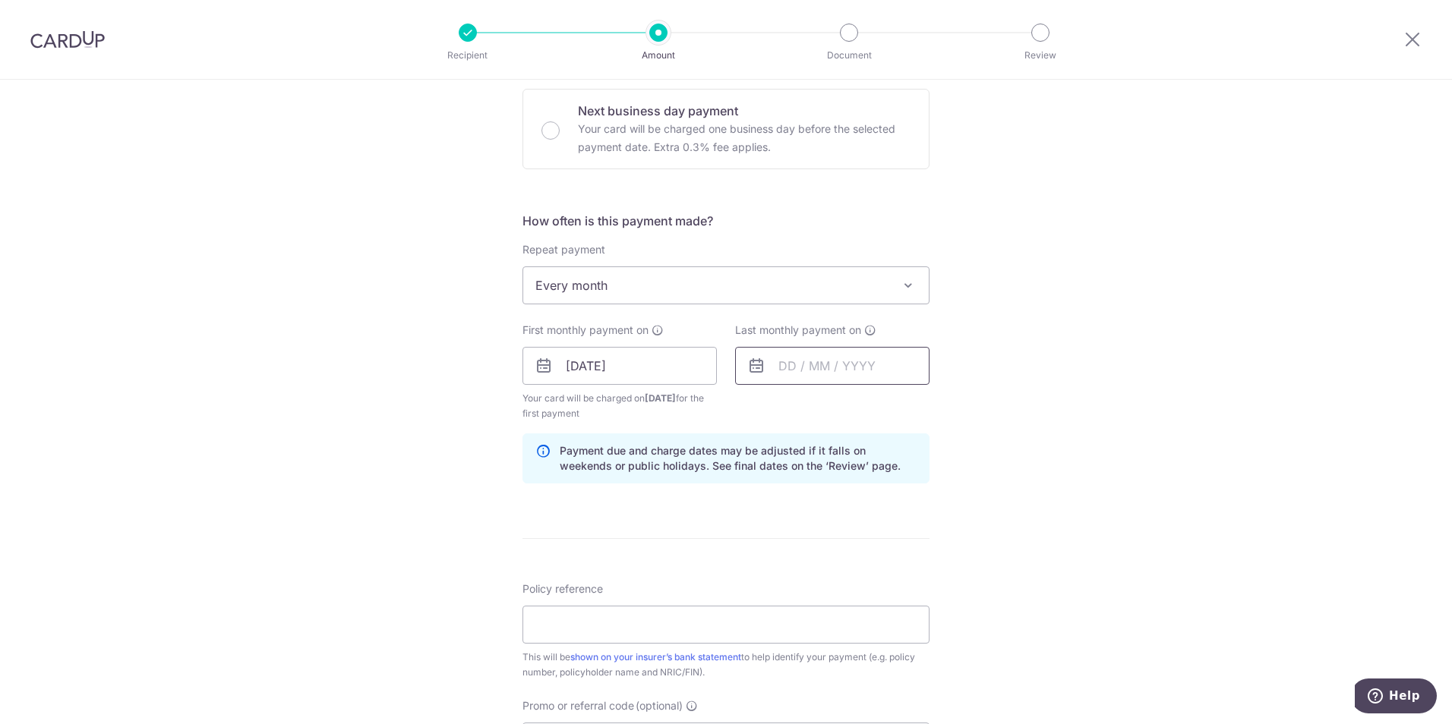
click at [804, 370] on input "text" at bounding box center [832, 366] width 194 height 38
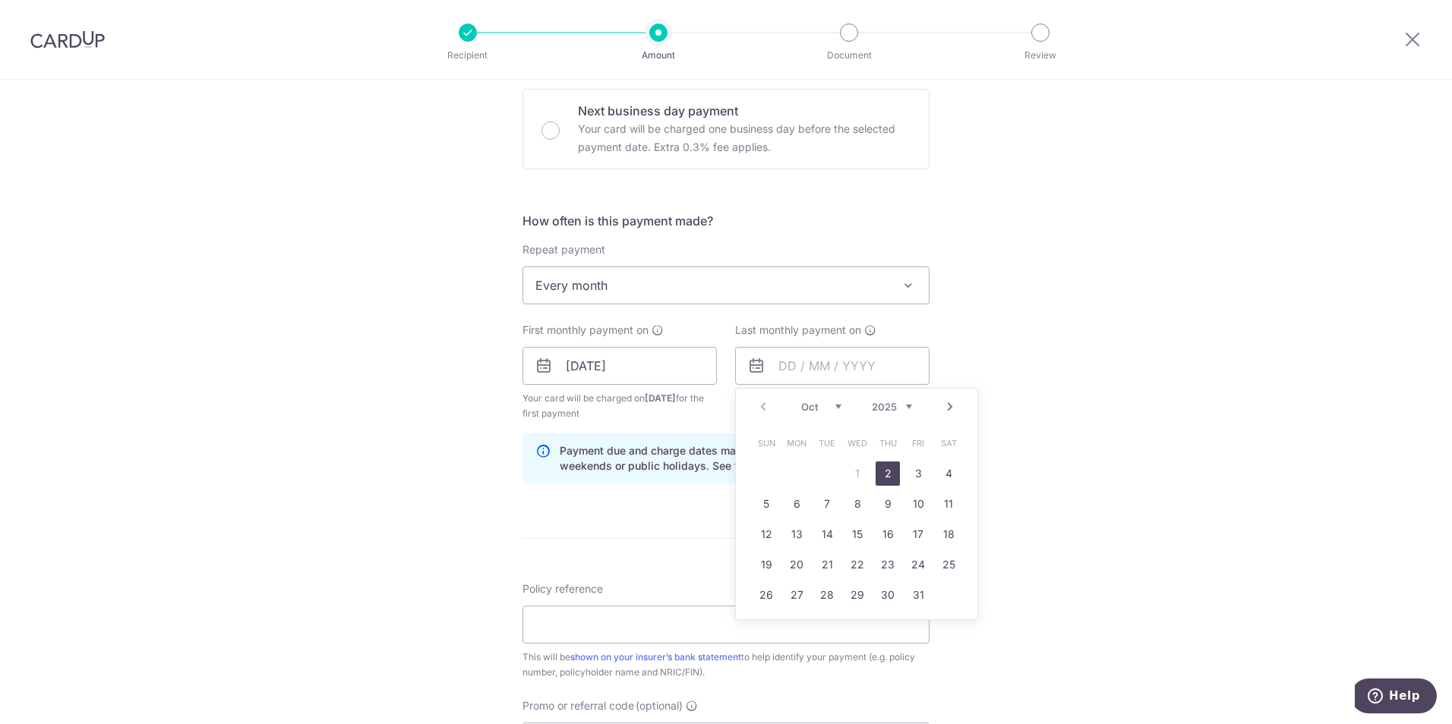
click at [889, 476] on link "2" at bounding box center [887, 474] width 24 height 24
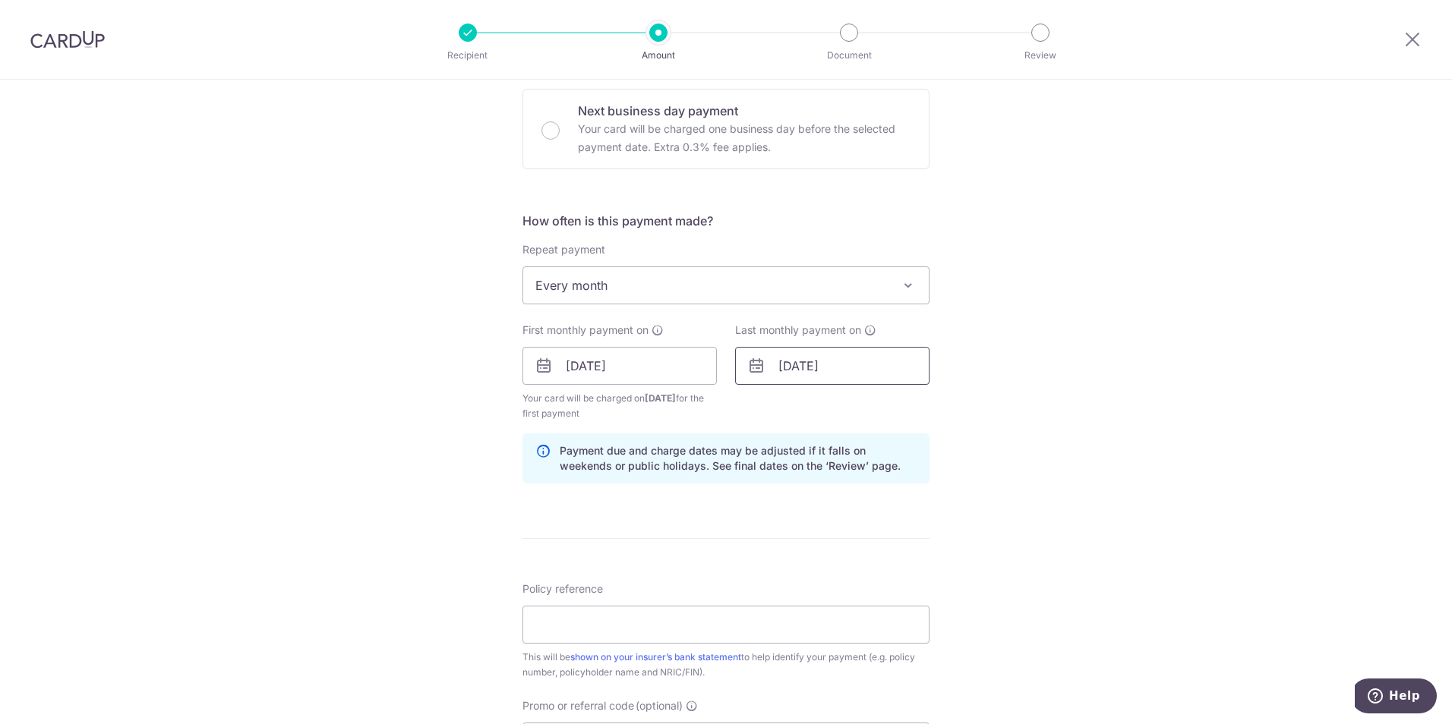
click at [869, 374] on input "[DATE]" at bounding box center [832, 366] width 194 height 38
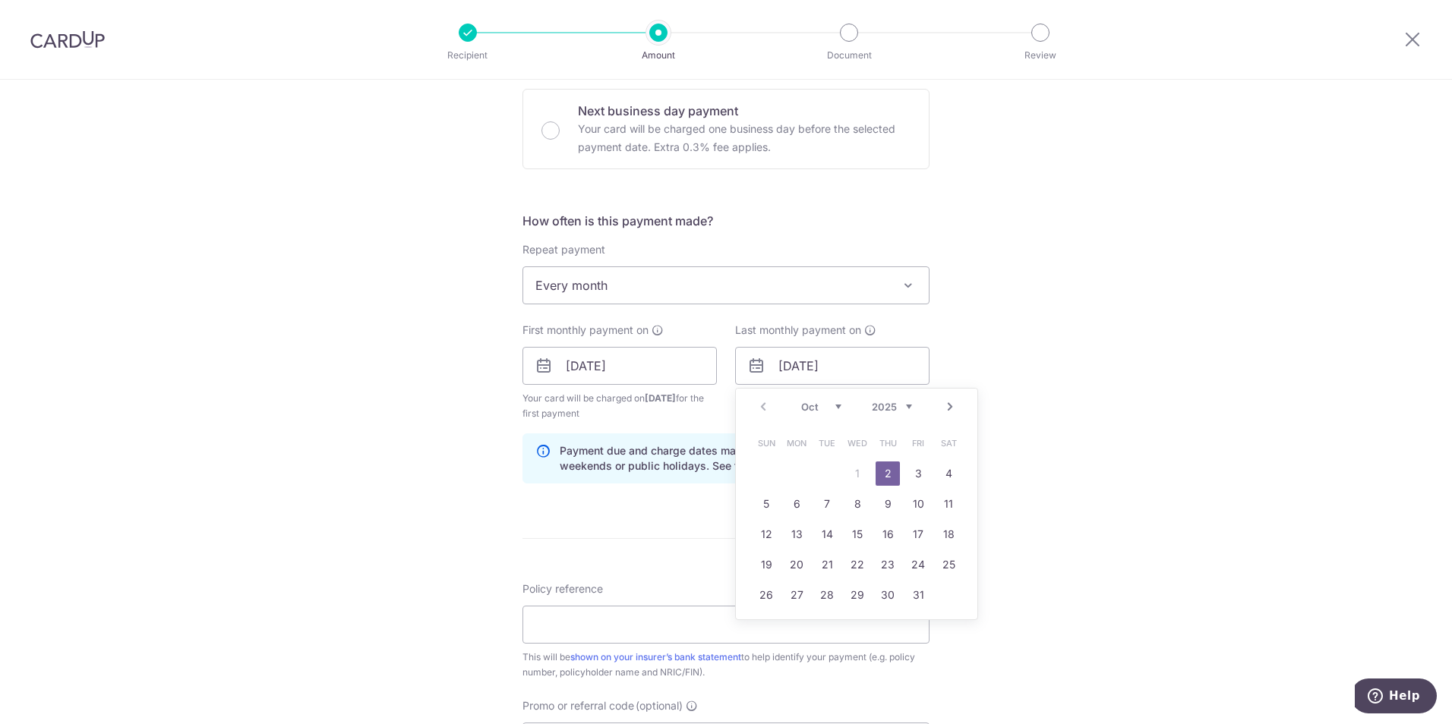
click at [825, 403] on select "Oct Nov Dec" at bounding box center [821, 407] width 40 height 12
click at [831, 479] on link "2" at bounding box center [827, 474] width 24 height 24
type input "02/12/2025"
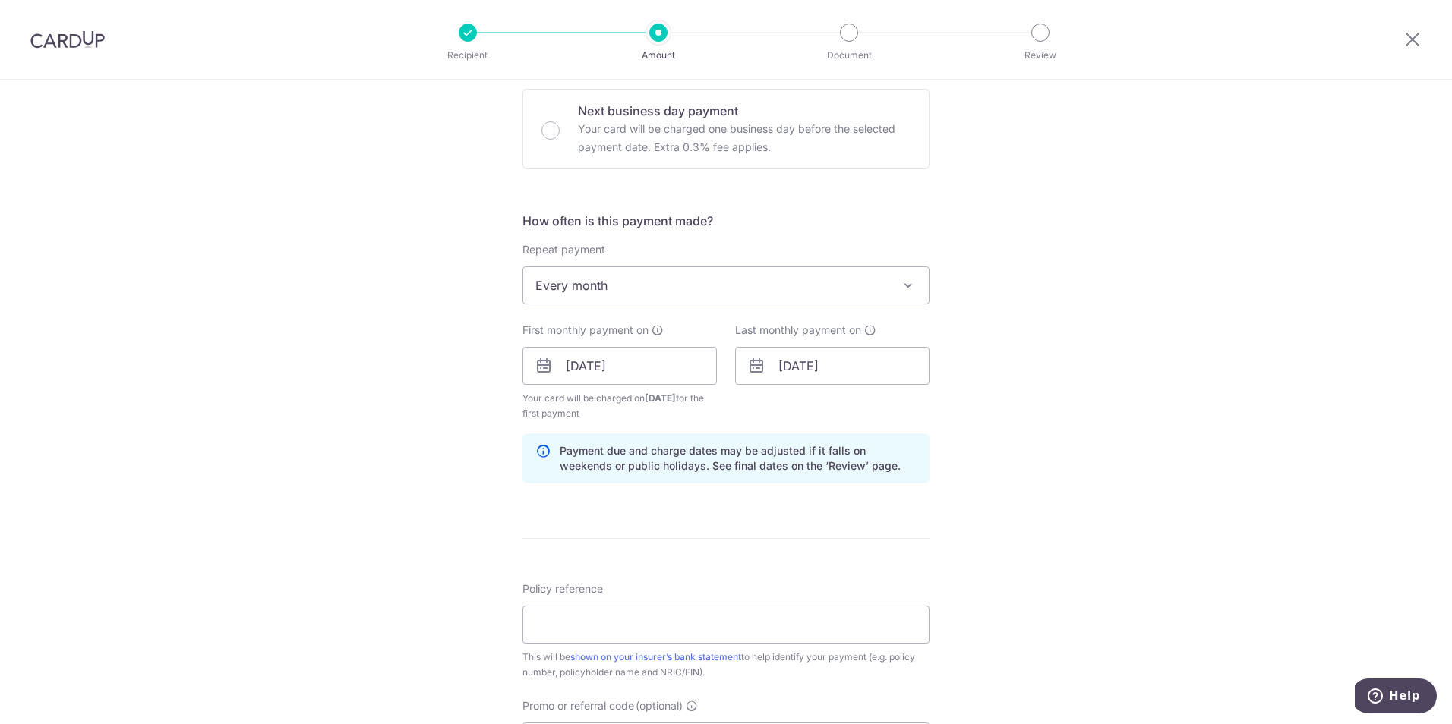
click at [1042, 418] on div "Tell us more about your payment Enter payment amount SGD 68.50 68.50 Select Car…" at bounding box center [726, 380] width 1452 height 1513
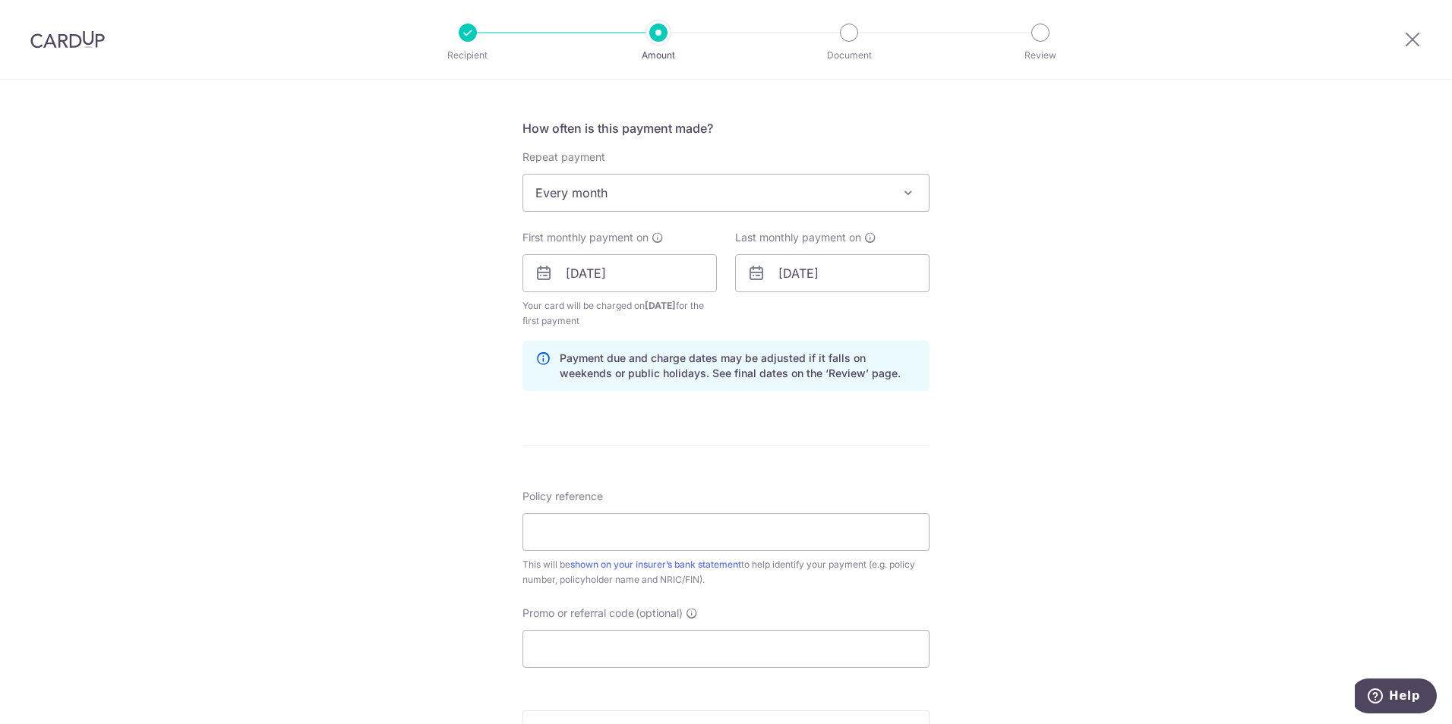
scroll to position [759, 0]
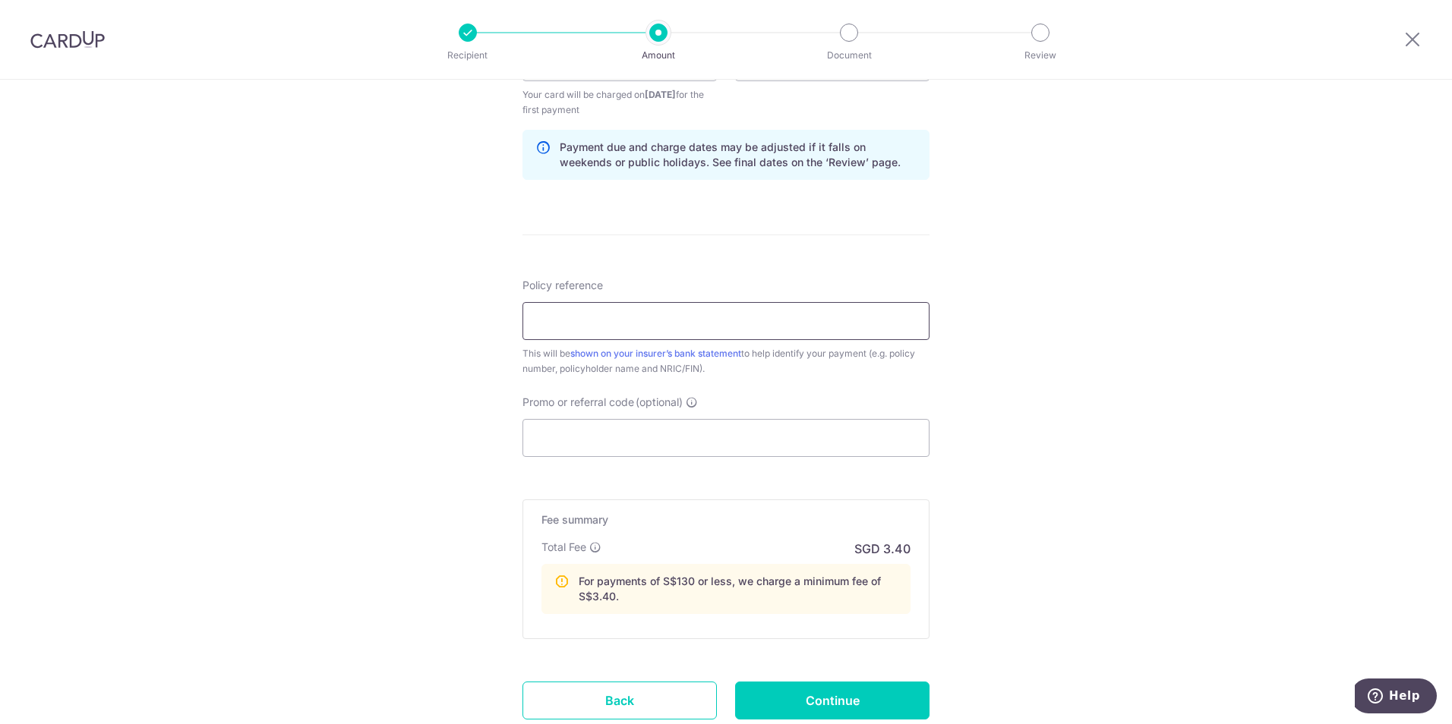
click at [782, 331] on input "Policy reference" at bounding box center [725, 321] width 407 height 38
click at [710, 315] on input "Policy reference" at bounding box center [725, 321] width 407 height 38
paste input "L532107251"
type input "L532107251"
click at [618, 434] on input "Promo or referral code (optional)" at bounding box center [725, 438] width 407 height 38
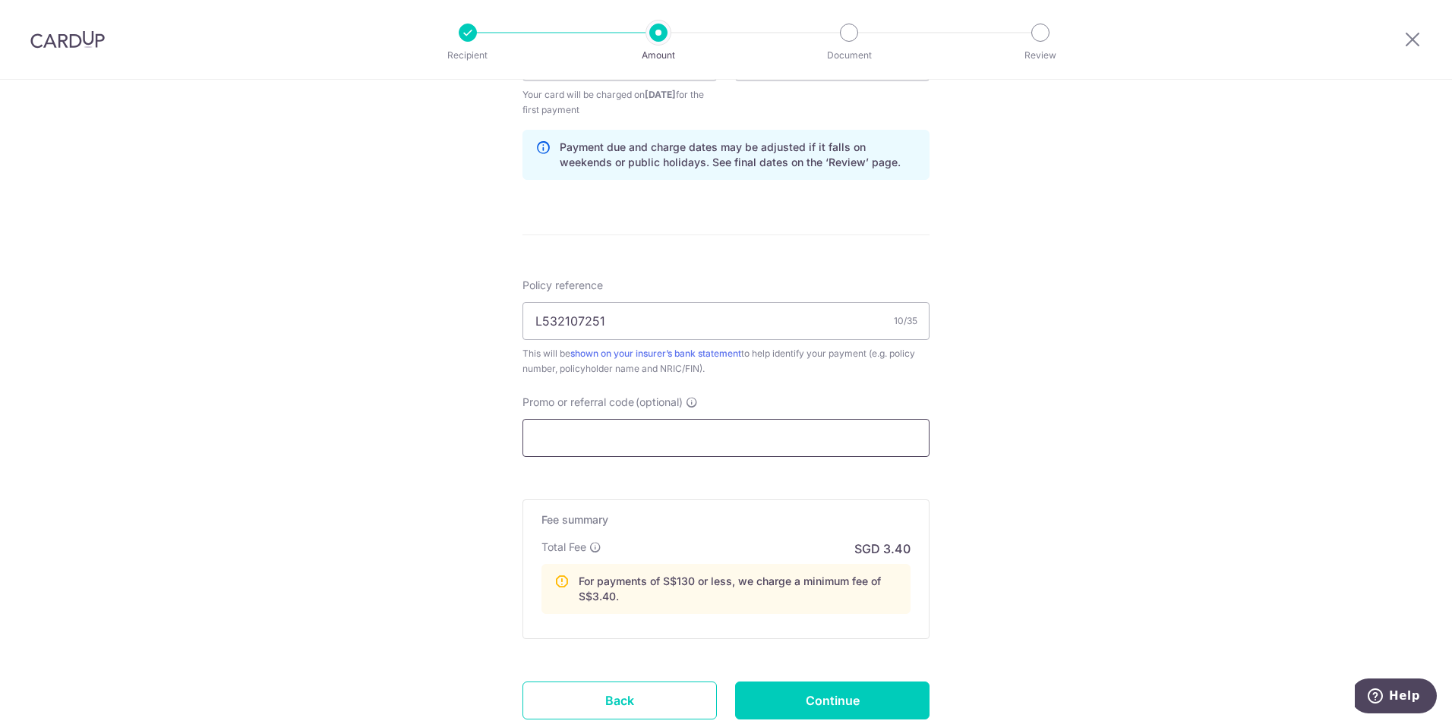
paste input "REC185"
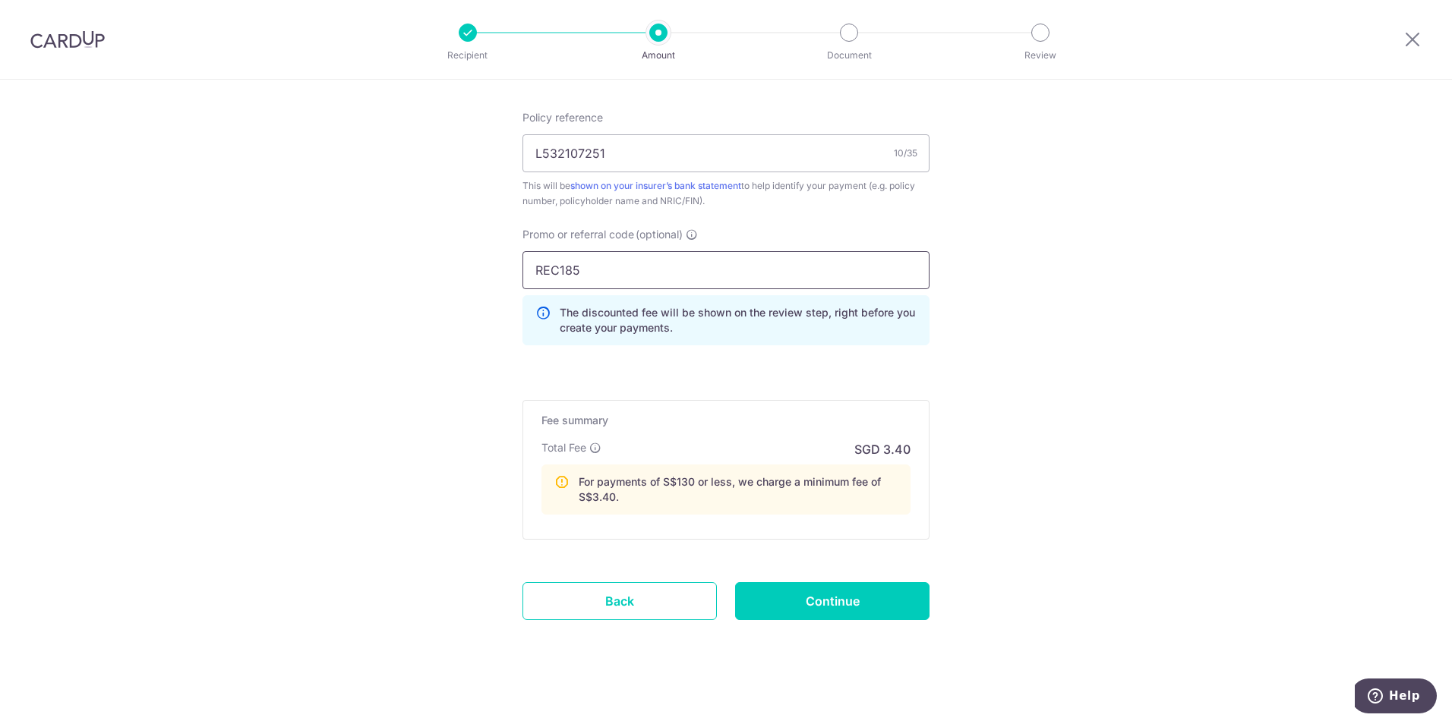
scroll to position [937, 0]
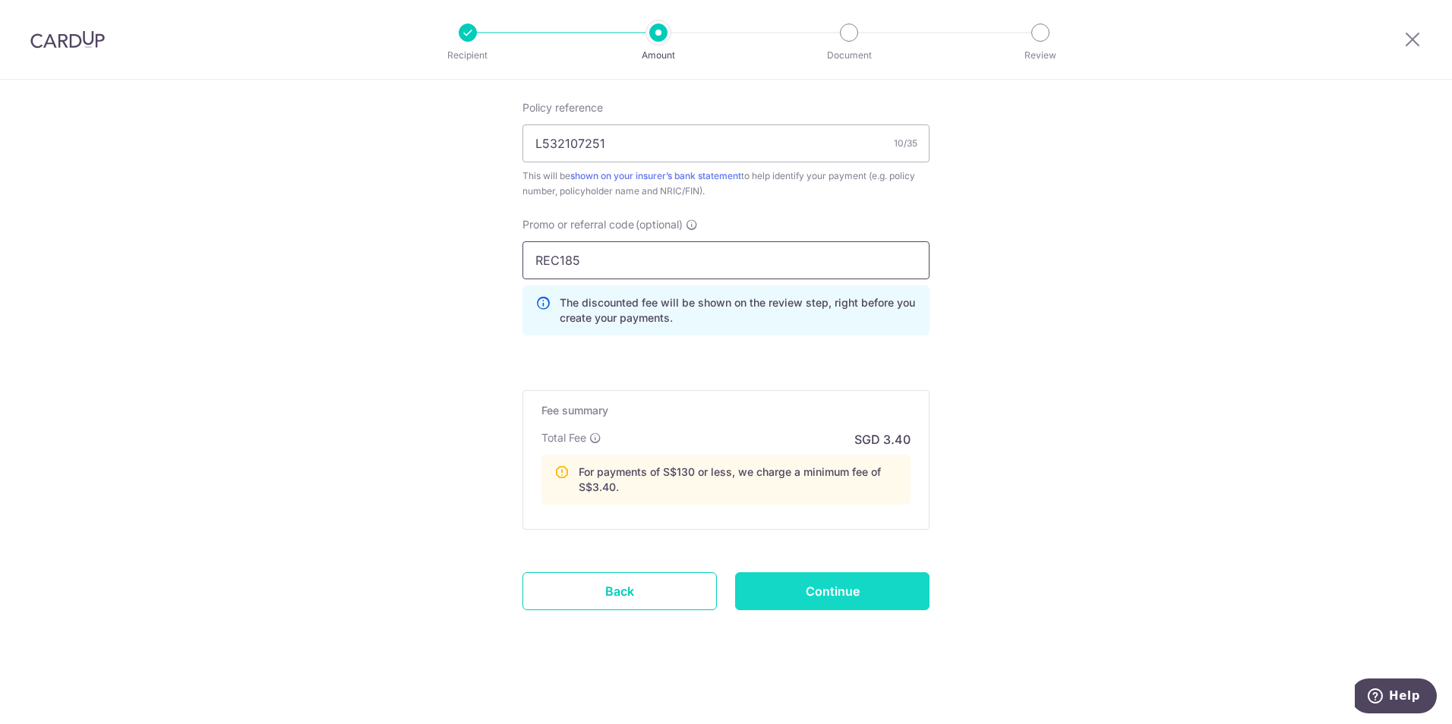
type input "REC185"
click at [785, 589] on input "Continue" at bounding box center [832, 591] width 194 height 38
type input "Create Schedule"
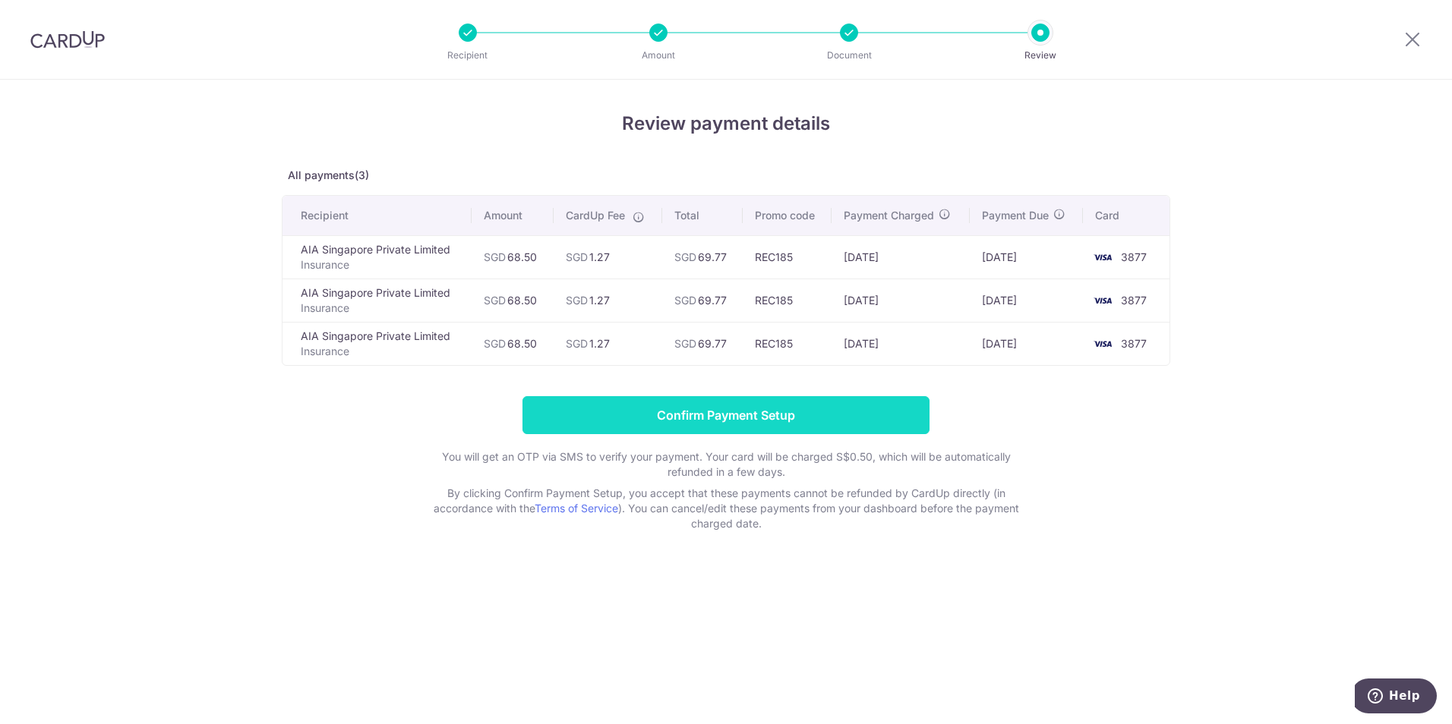
click at [704, 414] on input "Confirm Payment Setup" at bounding box center [725, 415] width 407 height 38
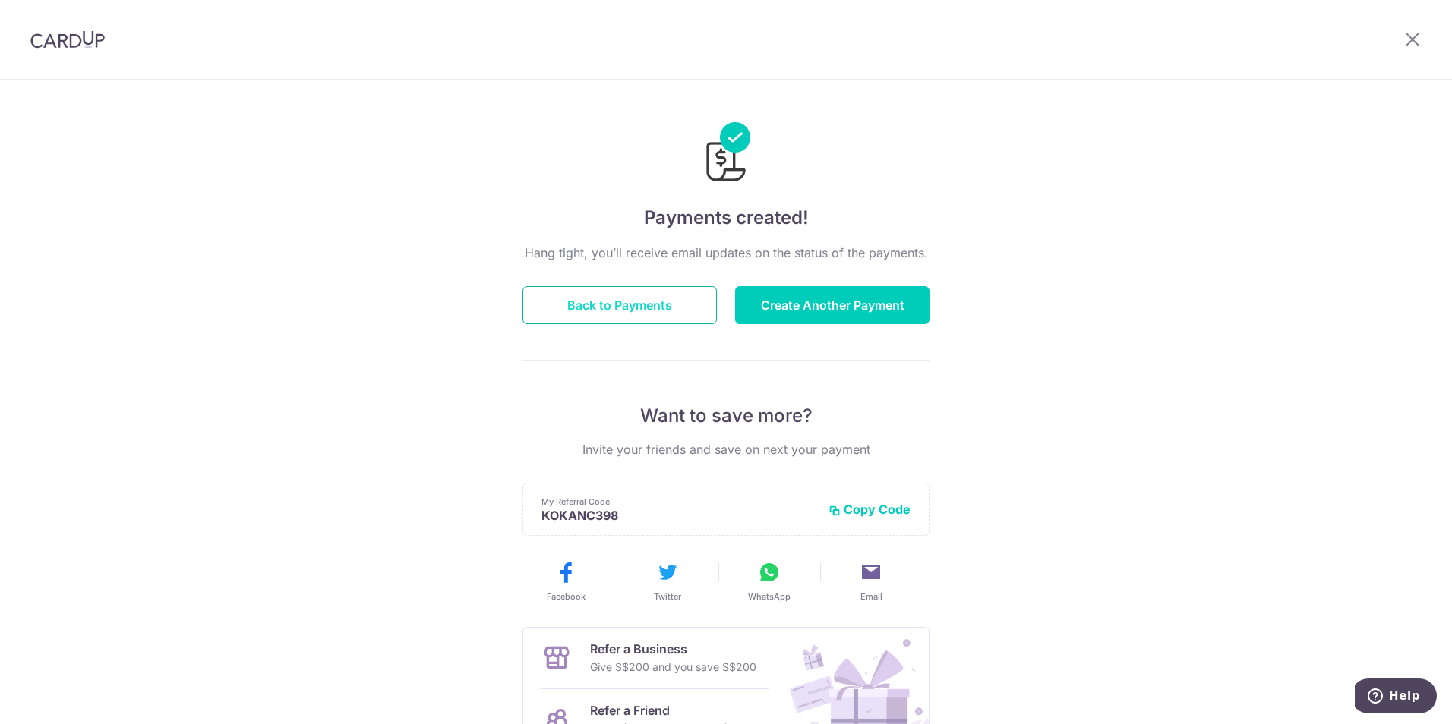
click at [616, 313] on button "Back to Payments" at bounding box center [619, 305] width 194 height 38
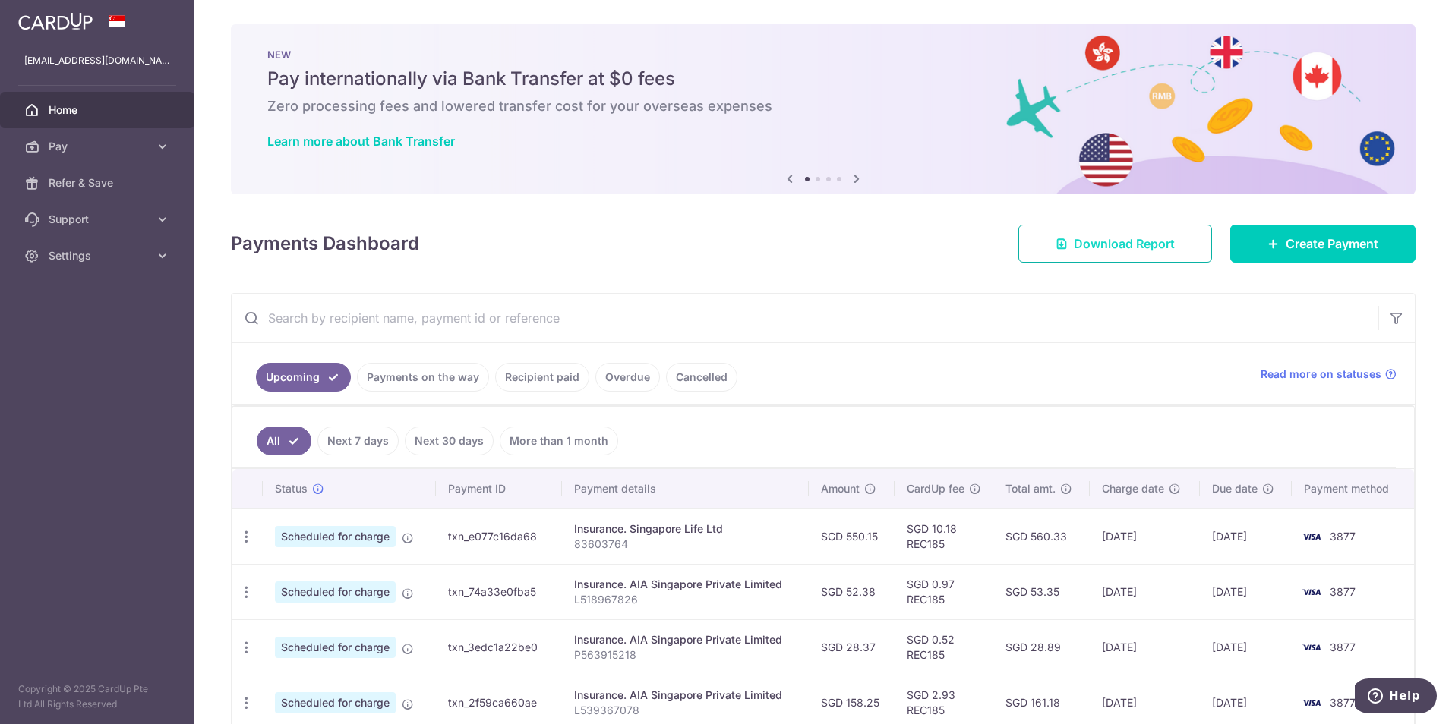
click at [1065, 256] on link "Download Report" at bounding box center [1115, 244] width 194 height 38
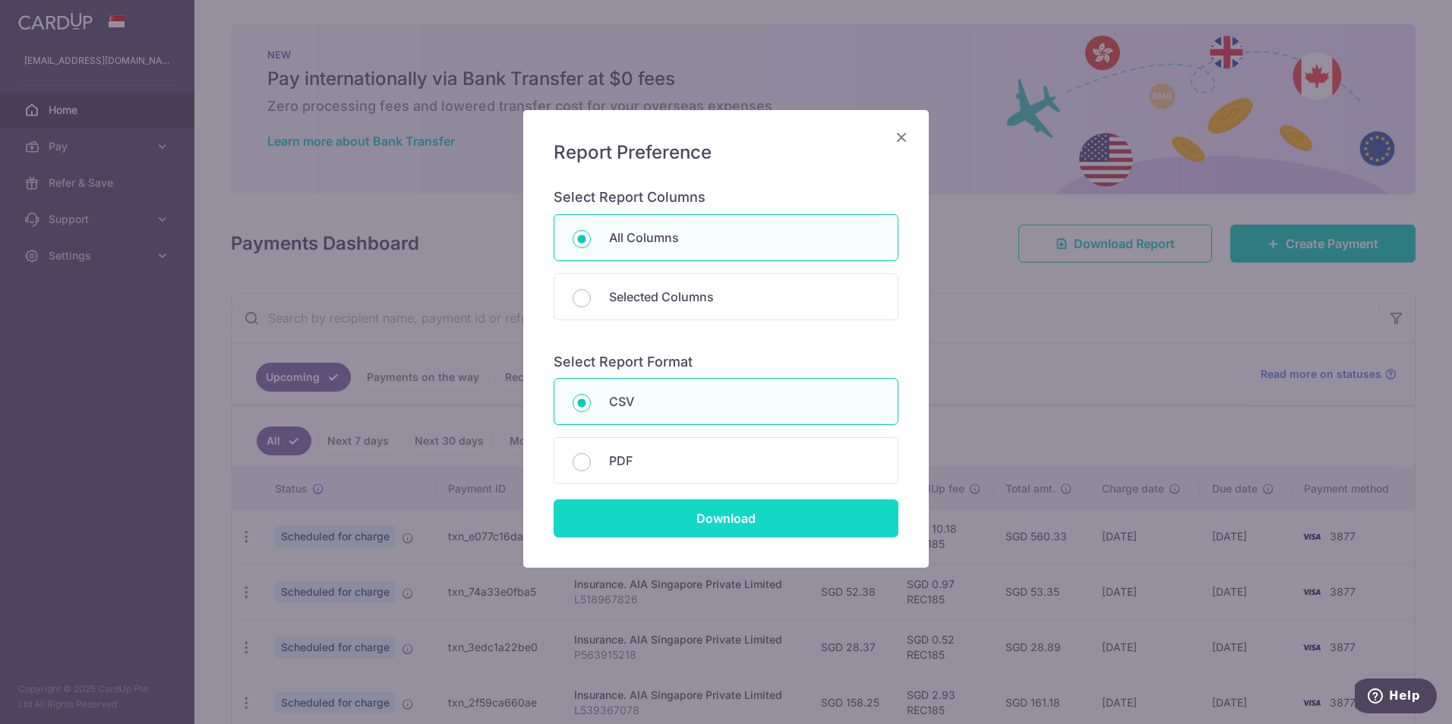
click at [652, 519] on input "Download" at bounding box center [725, 519] width 345 height 38
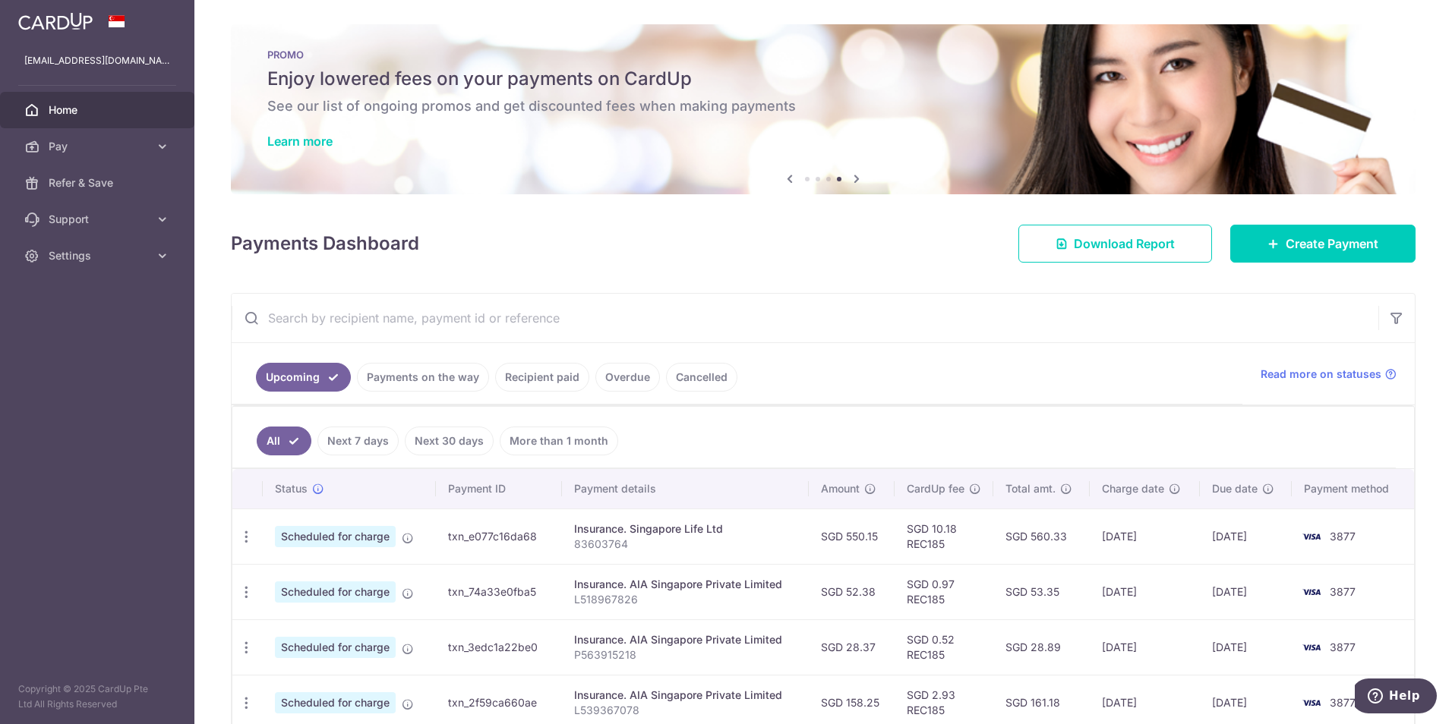
drag, startPoint x: 950, startPoint y: 348, endPoint x: 954, endPoint y: 336, distance: 11.8
click at [950, 348] on ul "Upcoming Payments on the way Recipient paid Overdue Cancelled" at bounding box center [737, 373] width 1010 height 61
